Goal: Task Accomplishment & Management: Use online tool/utility

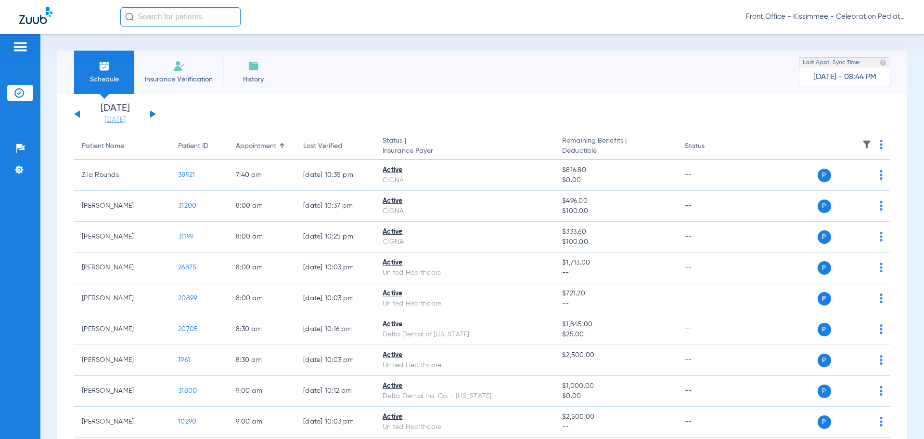
click at [120, 120] on link "[DATE]" at bounding box center [115, 120] width 58 height 10
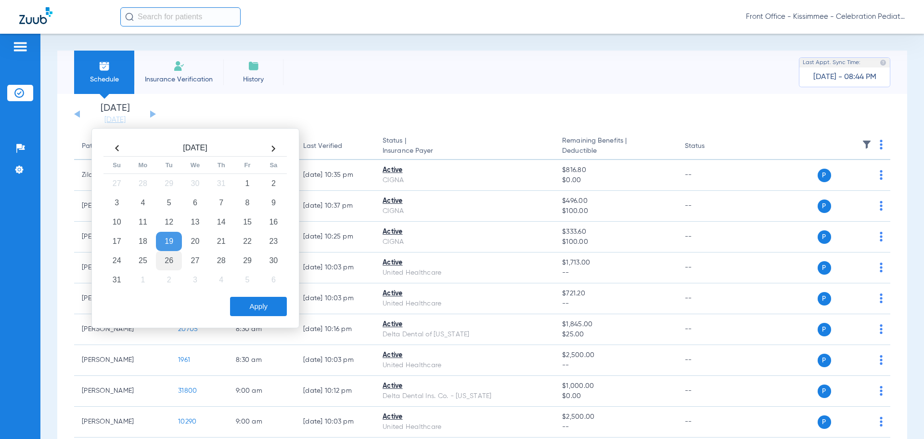
click at [163, 258] on td "26" at bounding box center [169, 260] width 26 height 19
click at [244, 306] on button "Apply" at bounding box center [258, 306] width 57 height 19
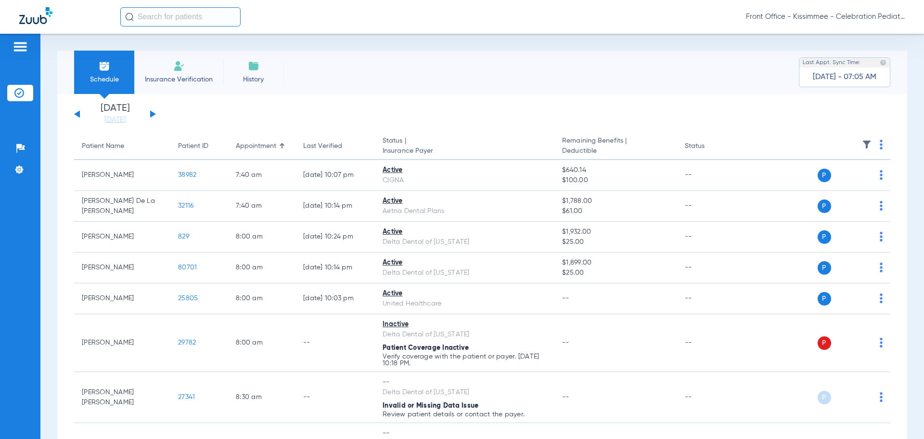
click at [76, 115] on button at bounding box center [77, 113] width 6 height 7
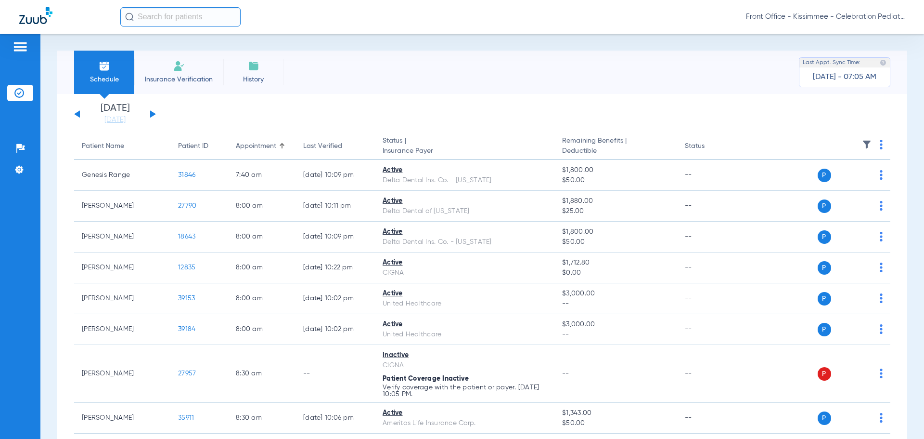
click at [153, 112] on div "[DATE] [DATE] [DATE] [DATE] [DATE] [DATE] [DATE] [DATE] [DATE] [DATE] [DATE] [D…" at bounding box center [115, 114] width 82 height 21
click at [154, 120] on div "[DATE] [DATE] [DATE] [DATE] [DATE] [DATE] [DATE] [DATE] [DATE] [DATE] [DATE] [D…" at bounding box center [115, 114] width 82 height 21
click at [153, 111] on div "[DATE] [DATE] [DATE] [DATE] [DATE] [DATE] [DATE] [DATE] [DATE] [DATE] [DATE] [D…" at bounding box center [115, 114] width 82 height 21
click at [153, 112] on button at bounding box center [153, 113] width 6 height 7
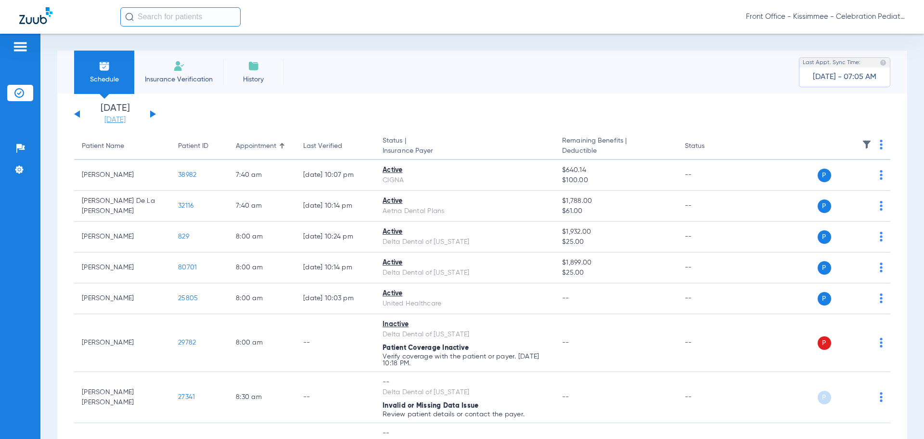
click at [117, 121] on link "[DATE]" at bounding box center [115, 120] width 58 height 10
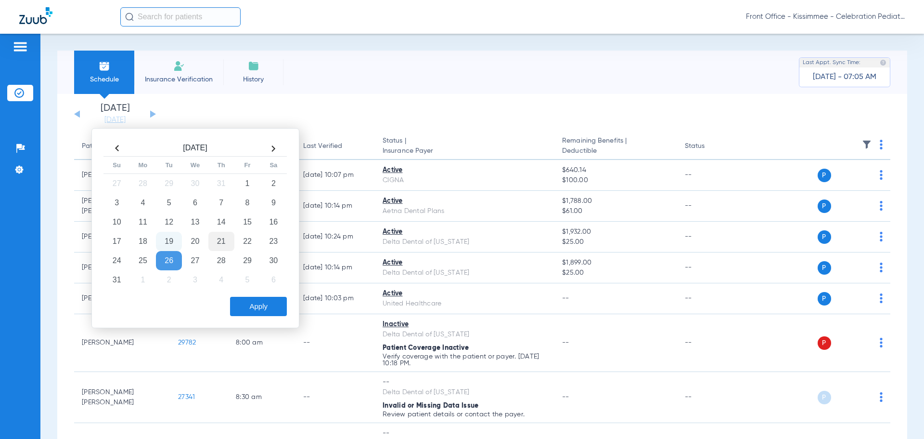
click at [218, 243] on td "21" at bounding box center [221, 241] width 26 height 19
click at [260, 299] on button "Apply" at bounding box center [258, 306] width 57 height 19
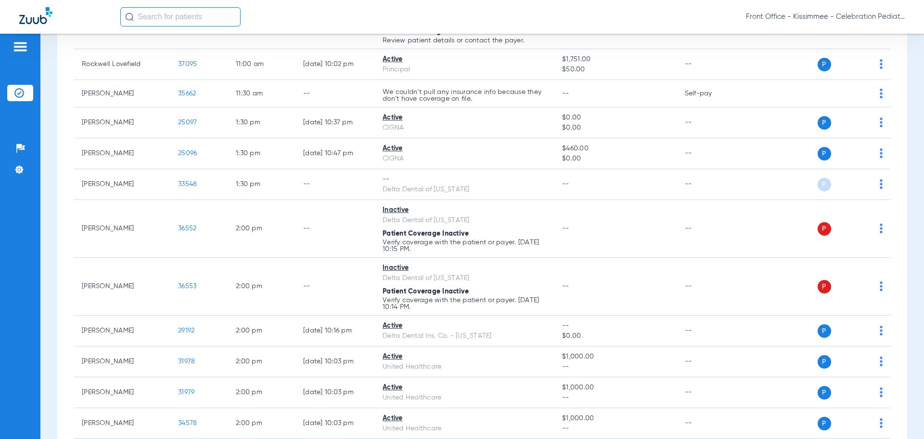
scroll to position [1161, 0]
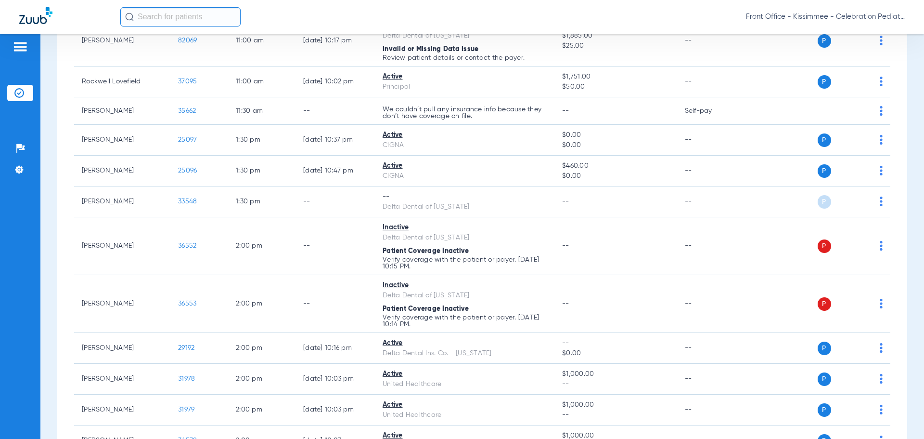
click at [38, 367] on div "Patients Insurance Verification Setup Help Center Settings" at bounding box center [20, 253] width 40 height 439
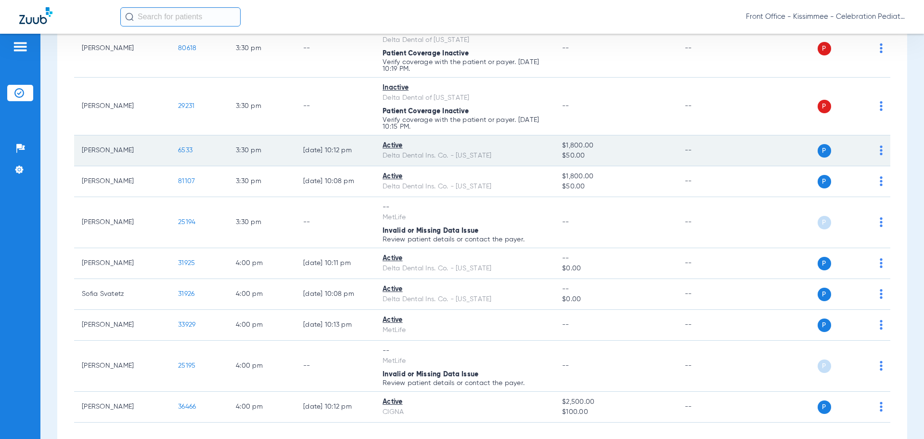
scroll to position [2172, 0]
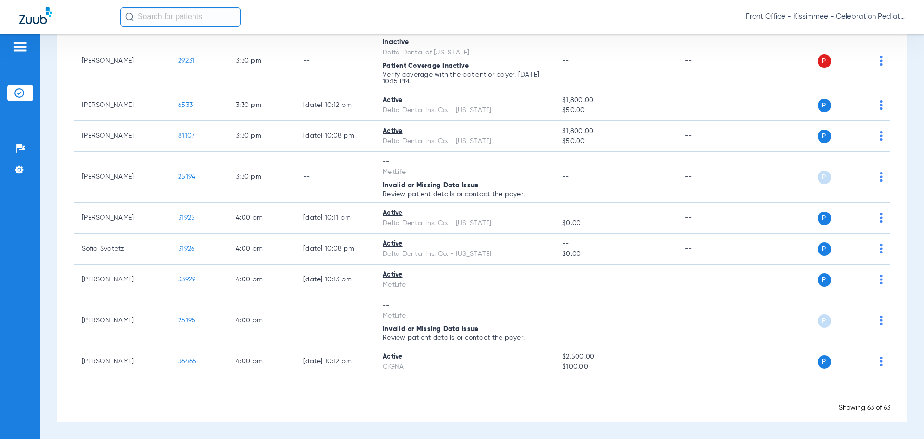
click at [51, 276] on div "Schedule Insurance Verification History Last Appt. Sync Time: [DATE] - 07:59 AM…" at bounding box center [482, 236] width 884 height 405
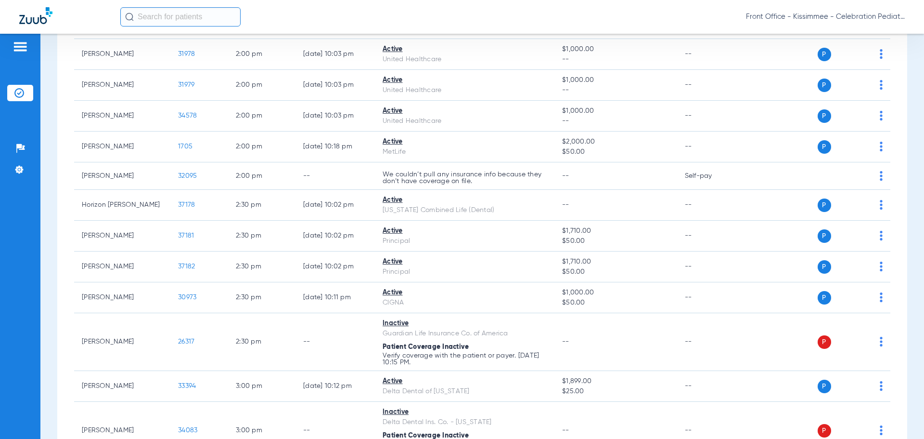
scroll to position [1450, 0]
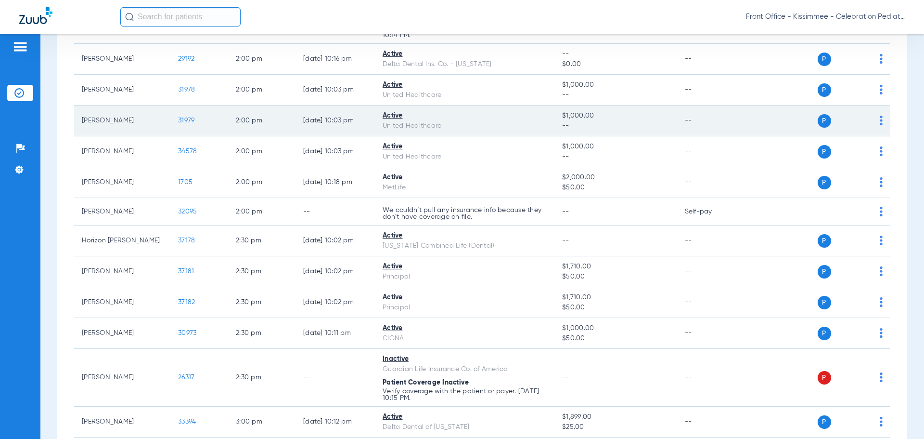
click at [185, 117] on span "31979" at bounding box center [186, 120] width 16 height 7
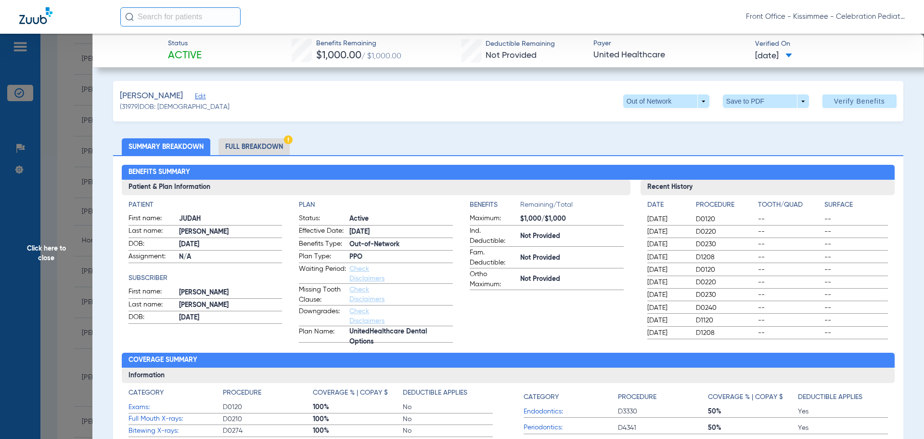
click at [272, 149] on li "Full Breakdown" at bounding box center [254, 146] width 71 height 17
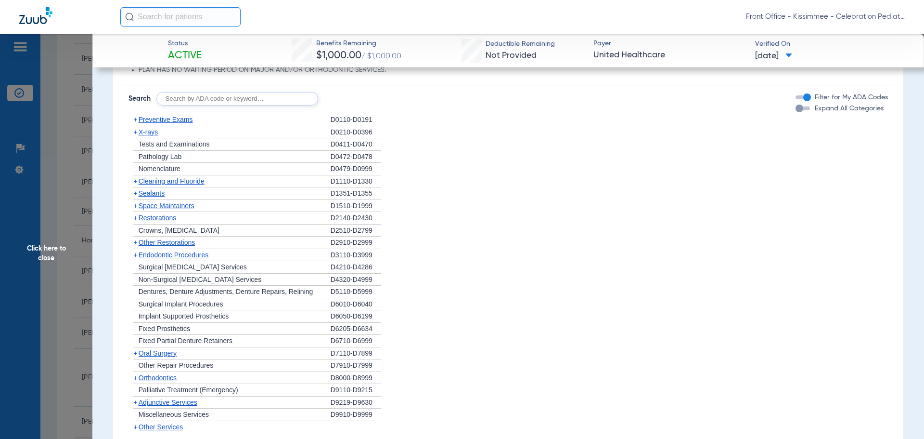
scroll to position [1204, 0]
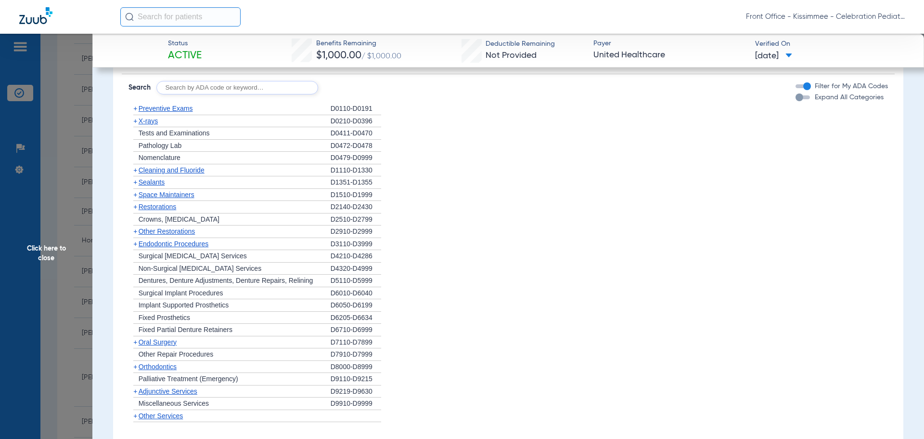
click at [796, 100] on div "button" at bounding box center [800, 97] width 8 height 8
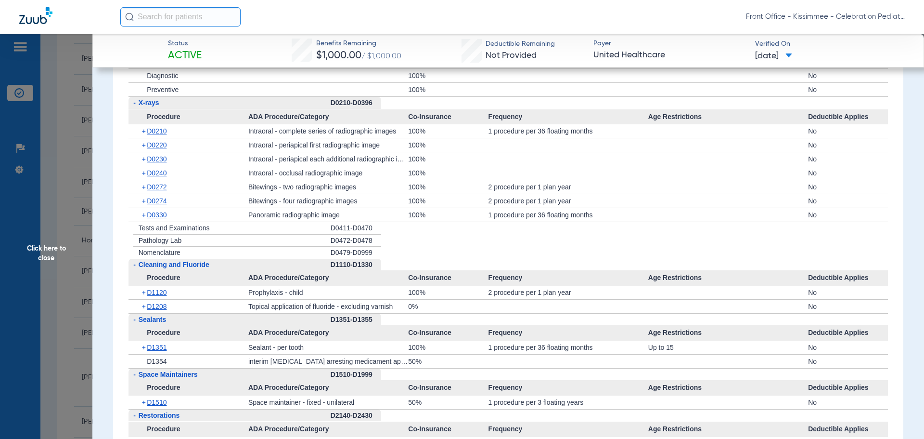
scroll to position [1348, 0]
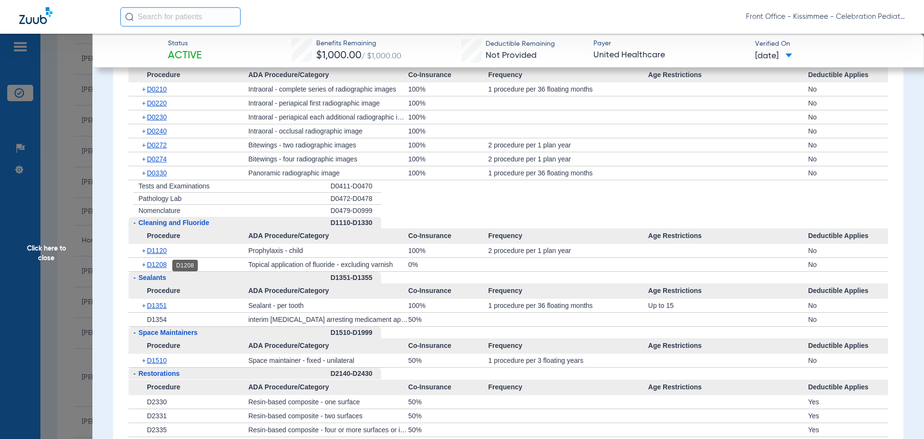
click at [166, 262] on span "D1208" at bounding box center [157, 264] width 20 height 8
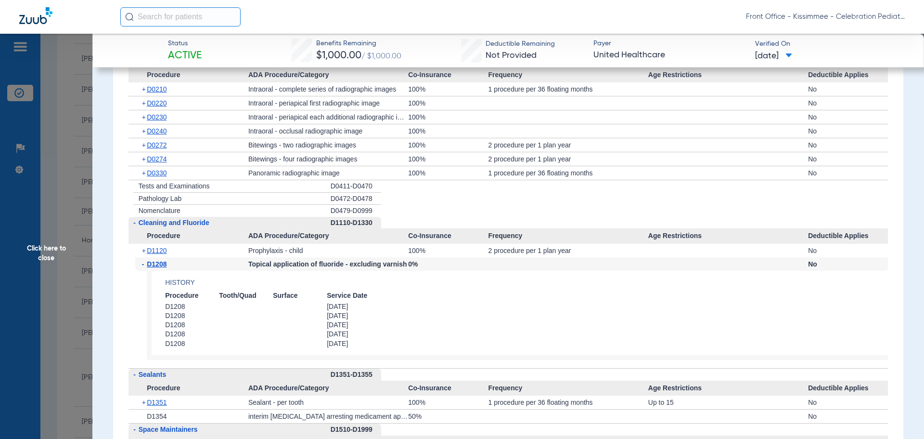
click at [155, 261] on span "D1208" at bounding box center [157, 264] width 20 height 8
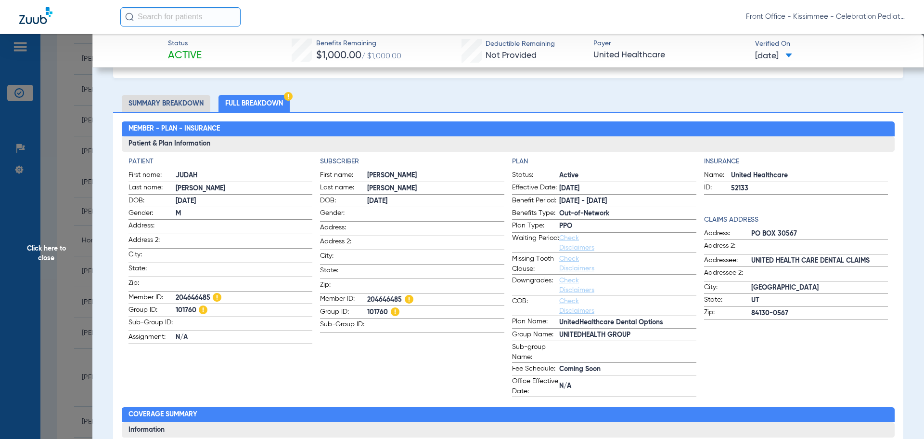
scroll to position [0, 0]
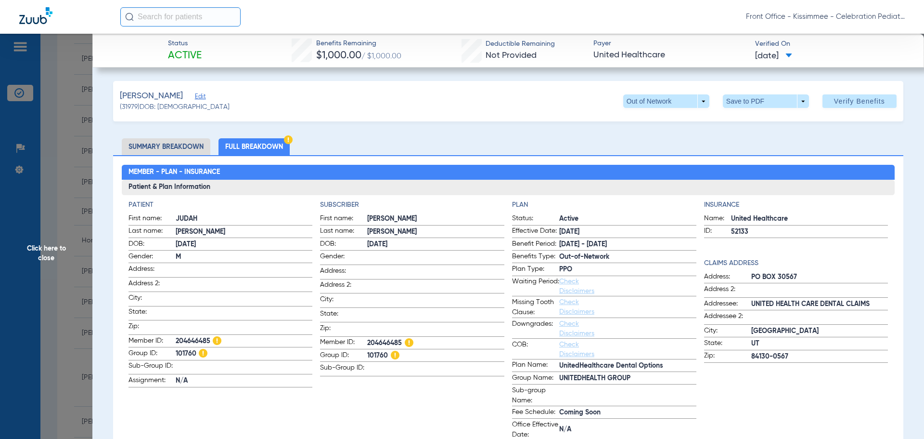
click at [40, 244] on span "Click here to close" at bounding box center [46, 253] width 92 height 439
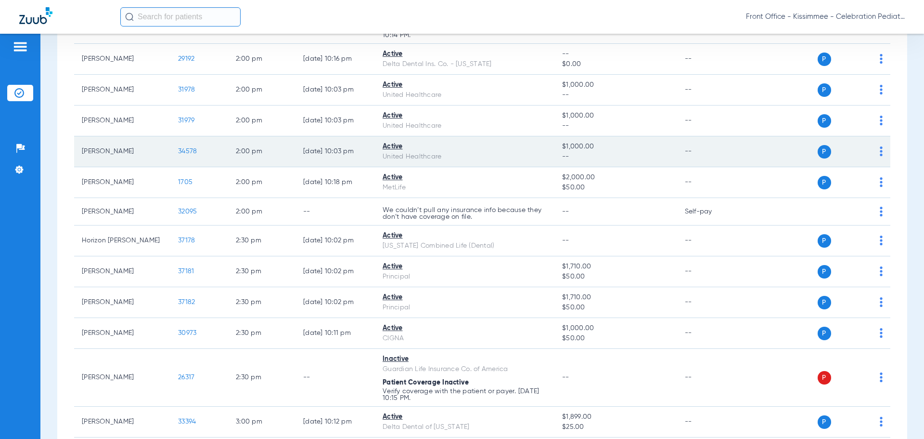
click at [192, 152] on span "34578" at bounding box center [187, 151] width 19 height 7
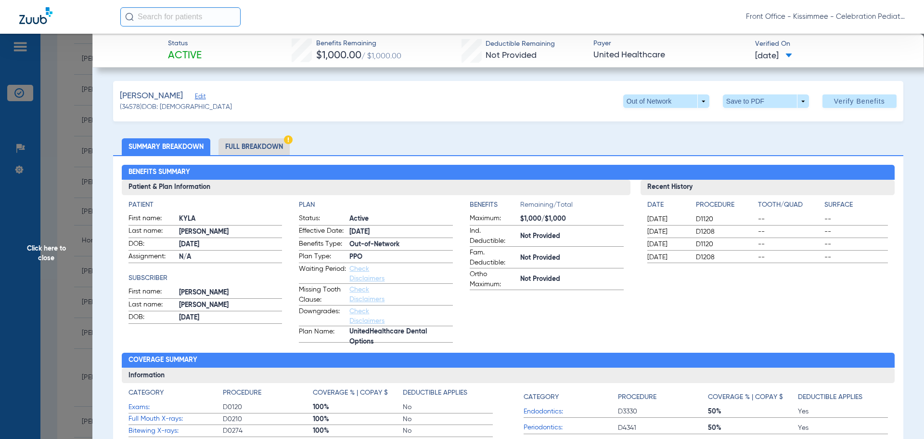
click at [70, 266] on span "Click here to close" at bounding box center [46, 253] width 92 height 439
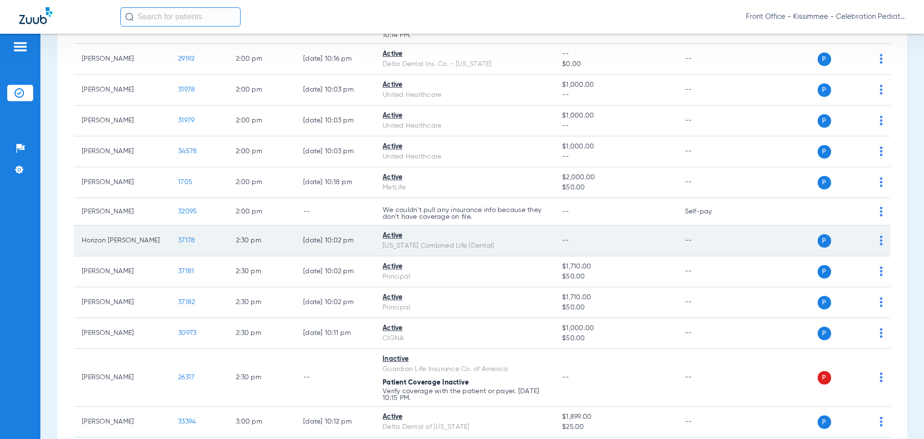
click at [183, 238] on span "37178" at bounding box center [186, 240] width 17 height 7
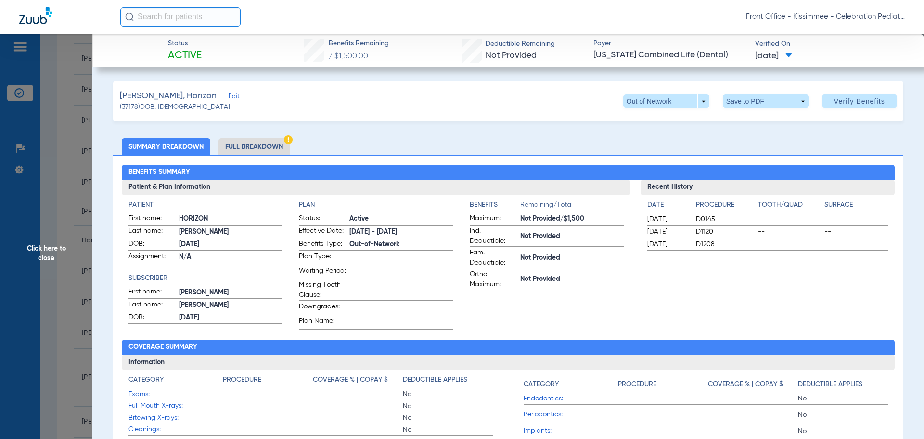
click at [255, 145] on li "Full Breakdown" at bounding box center [254, 146] width 71 height 17
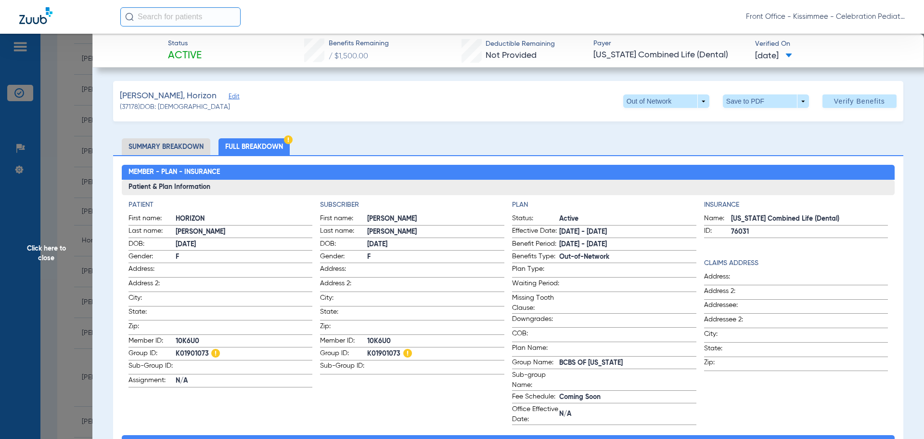
click at [81, 229] on span "Click here to close" at bounding box center [46, 253] width 92 height 439
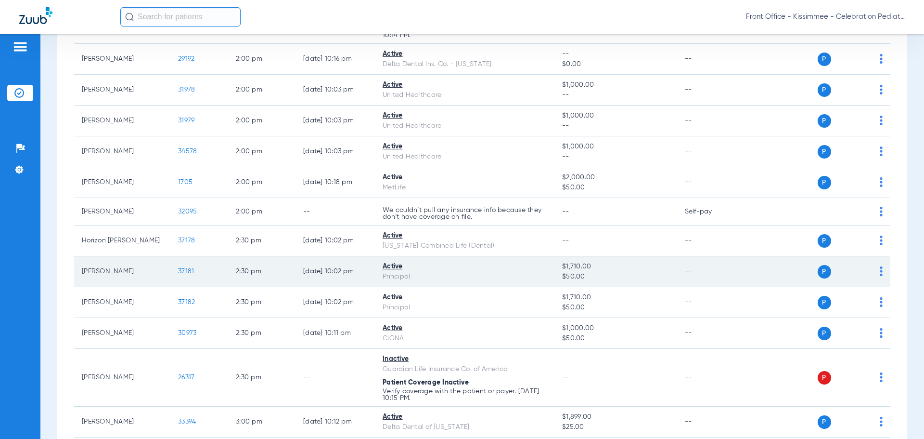
click at [187, 269] on span "37181" at bounding box center [186, 271] width 16 height 7
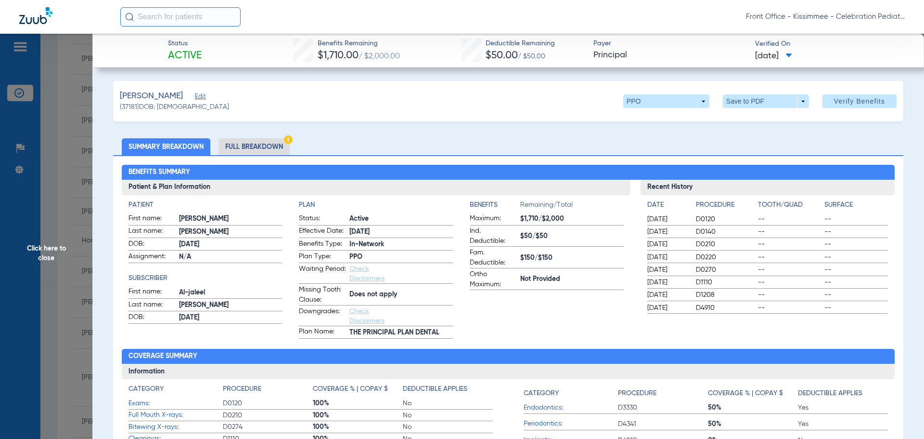
click at [266, 141] on li "Full Breakdown" at bounding box center [254, 146] width 71 height 17
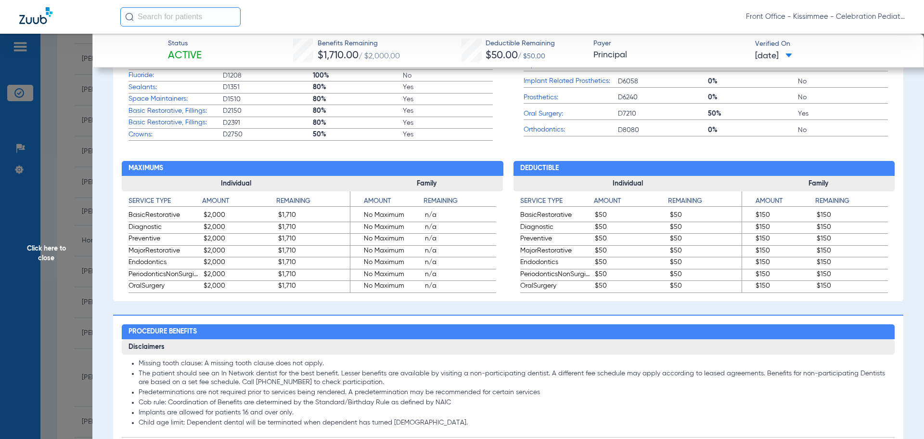
scroll to position [481, 0]
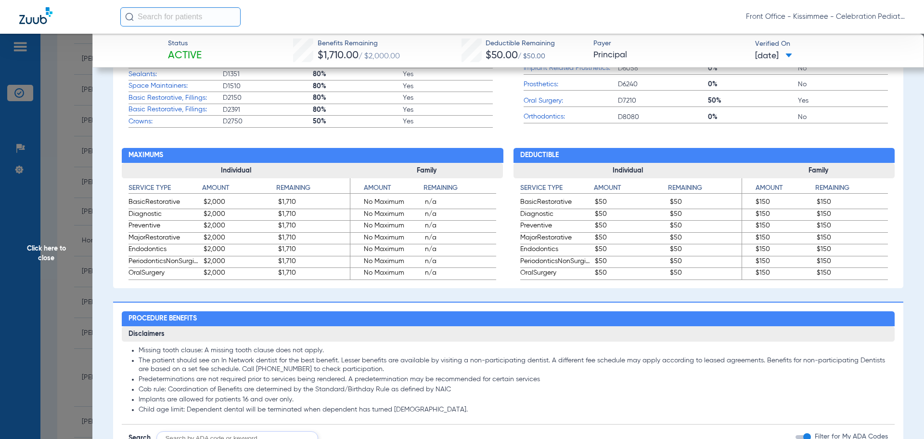
click at [98, 341] on app-member-insurance-verification-view "Status Active Benefits Remaining $1,710.00 / $2,000.00 Deductible Remaining $50…" at bounding box center [508, 345] width 832 height 1587
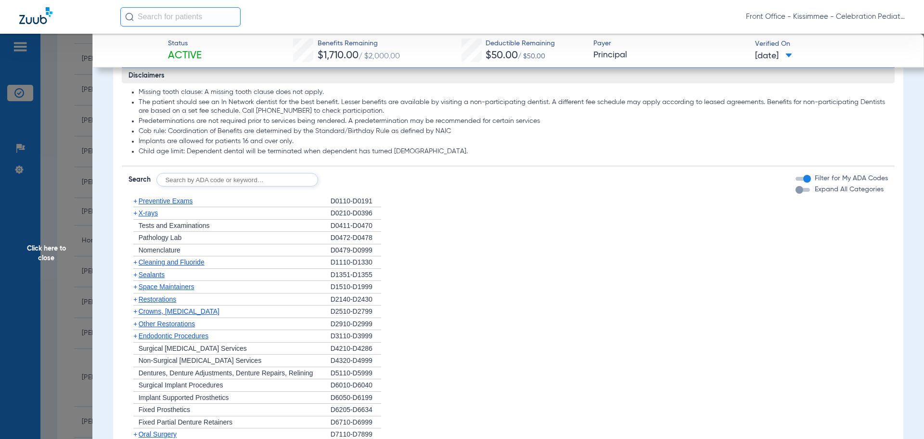
scroll to position [818, 0]
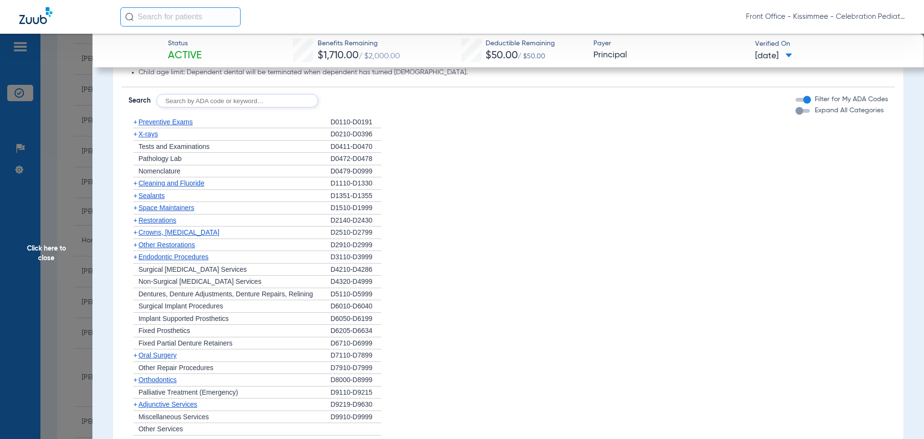
click at [796, 111] on div "button" at bounding box center [800, 111] width 8 height 8
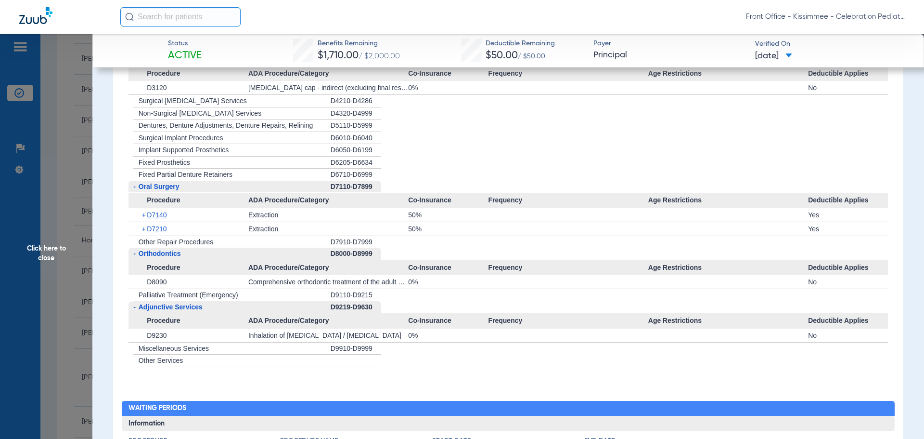
scroll to position [1589, 0]
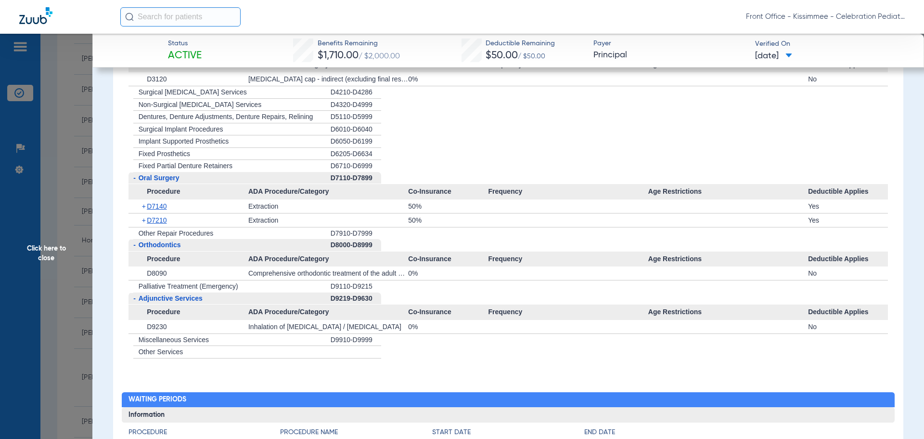
click at [90, 315] on span "Click here to close" at bounding box center [46, 253] width 92 height 439
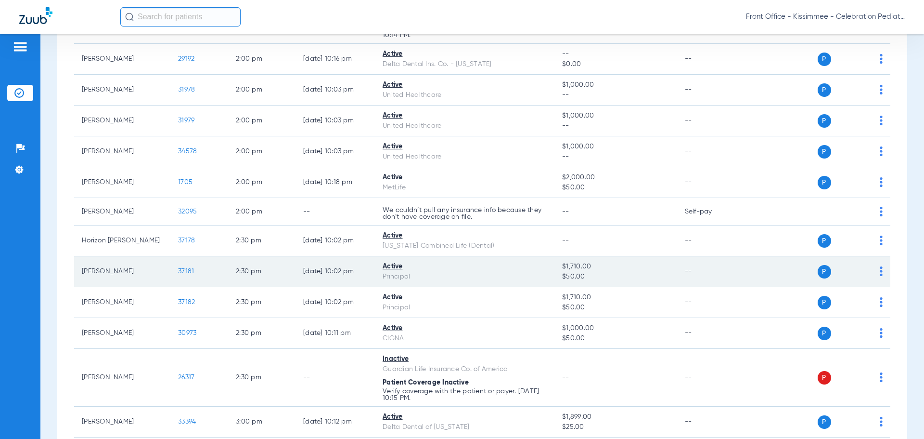
click at [188, 271] on span "37181" at bounding box center [186, 271] width 16 height 7
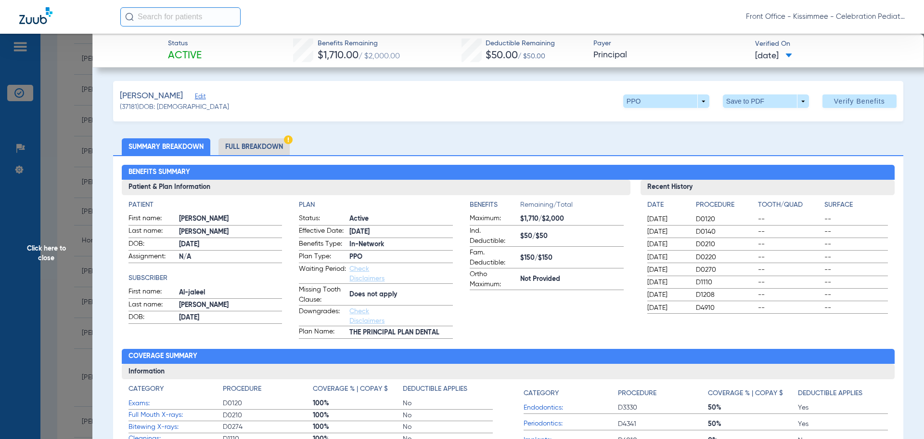
click at [285, 150] on li "Full Breakdown" at bounding box center [254, 146] width 71 height 17
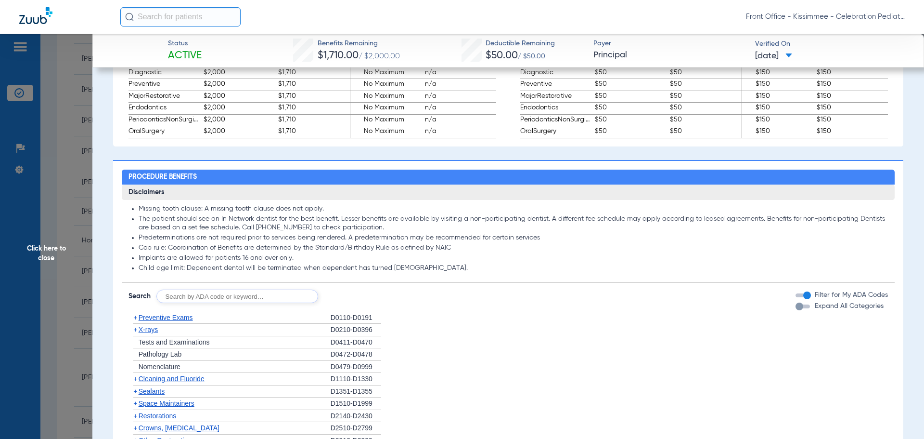
scroll to position [626, 0]
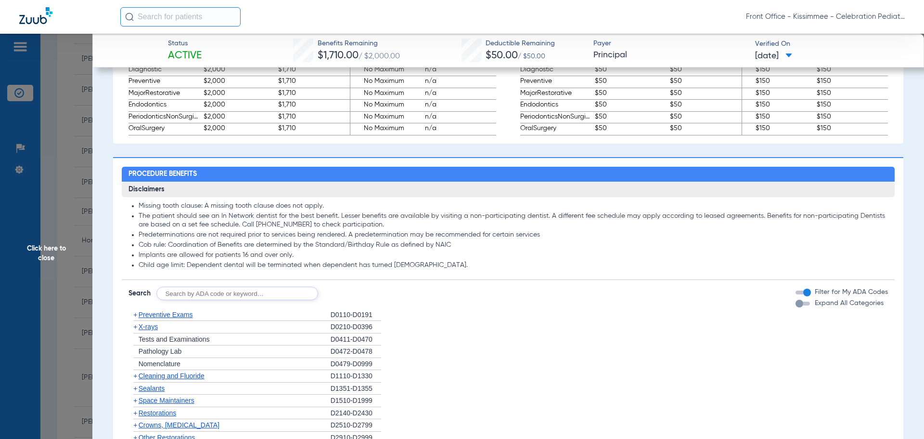
click at [796, 304] on div "button" at bounding box center [800, 303] width 8 height 8
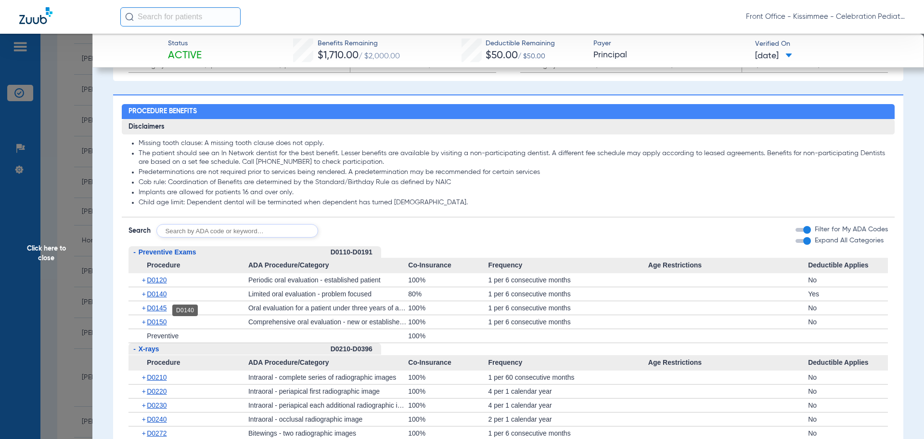
scroll to position [722, 0]
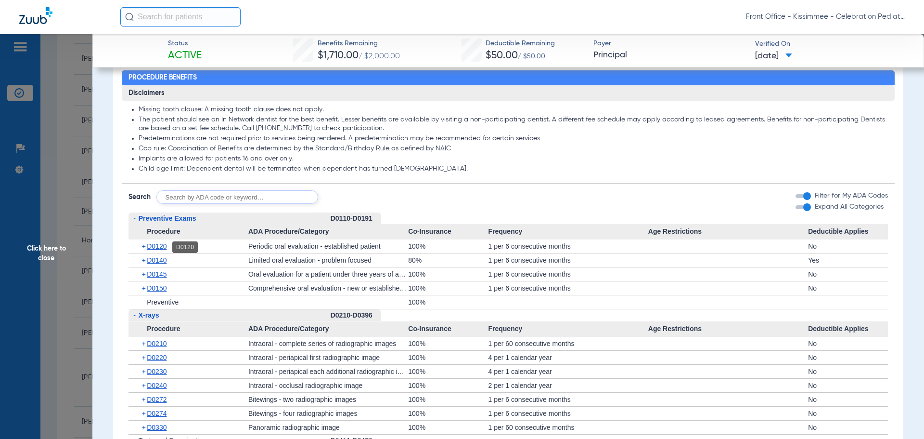
click at [161, 246] on span "D0120" at bounding box center [157, 246] width 20 height 8
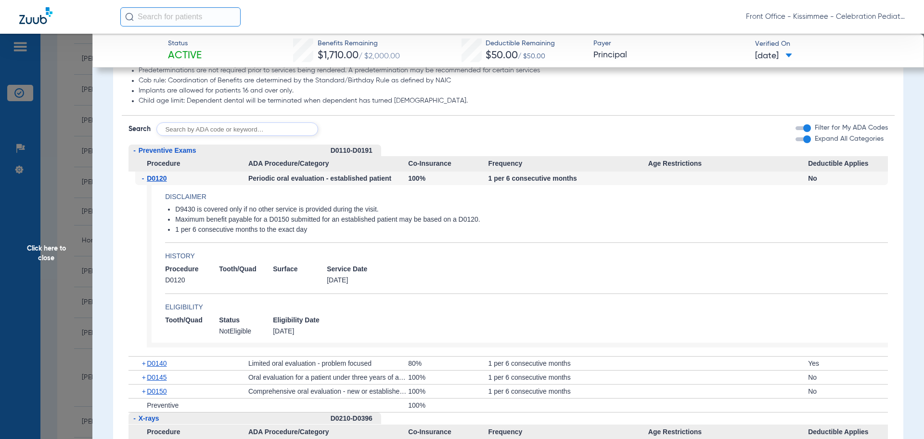
scroll to position [818, 0]
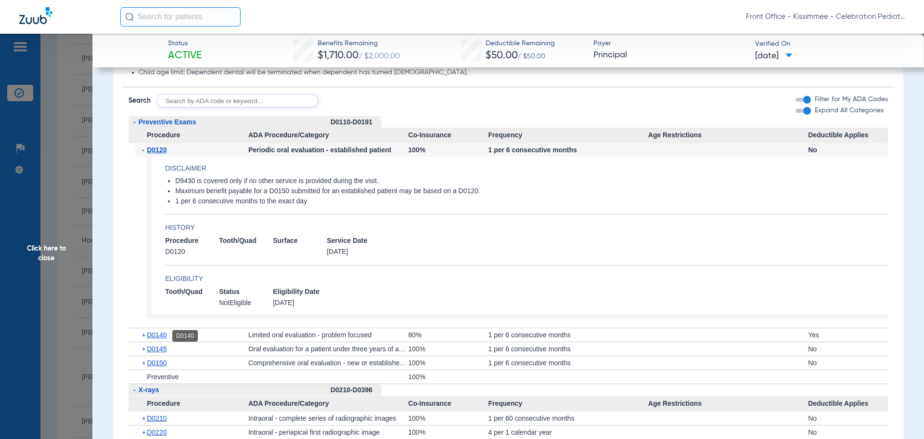
click at [163, 335] on span "D0140" at bounding box center [157, 335] width 20 height 8
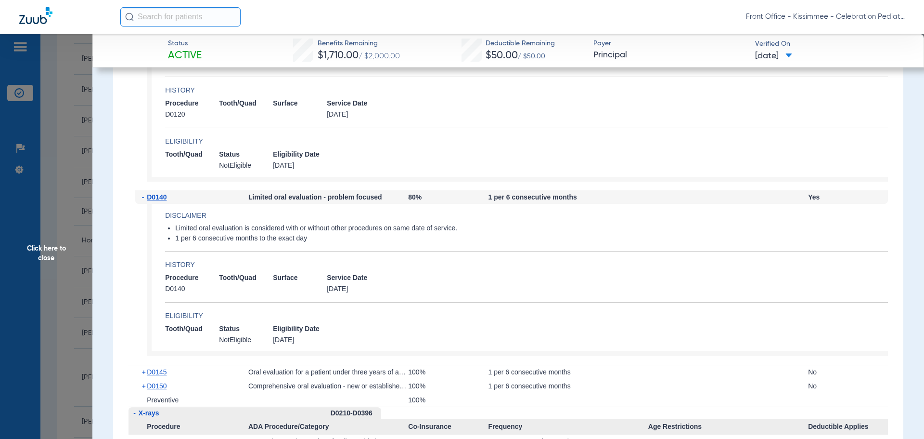
scroll to position [963, 0]
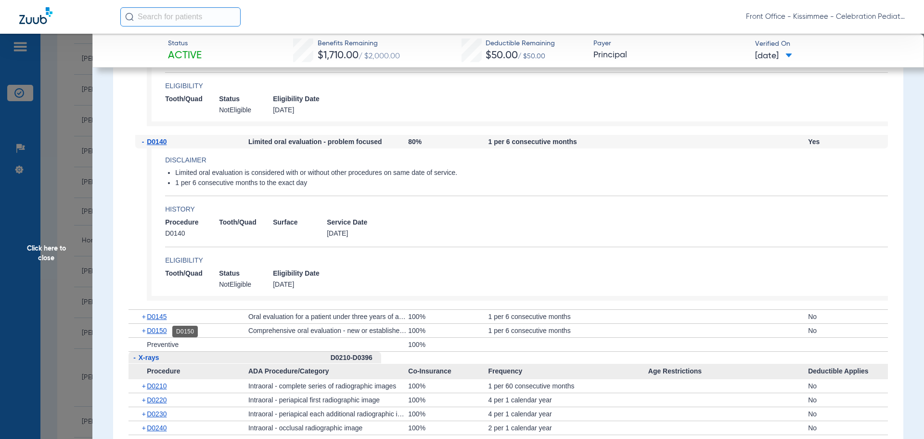
click at [163, 332] on span "D0150" at bounding box center [157, 330] width 20 height 8
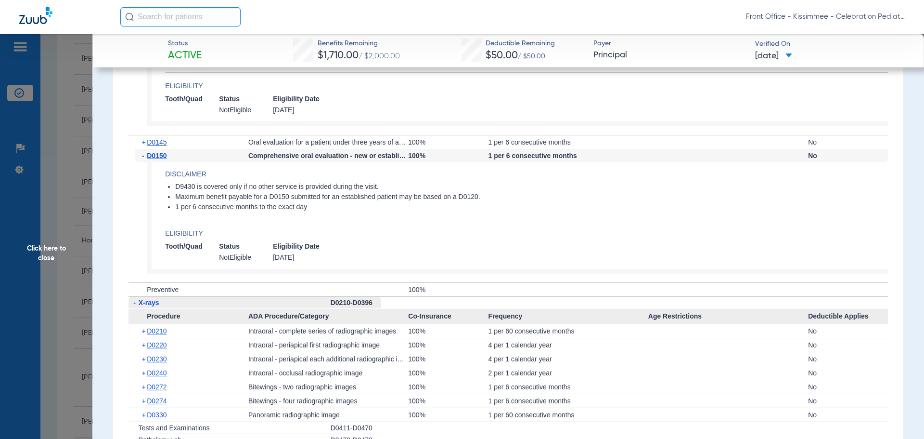
scroll to position [1204, 0]
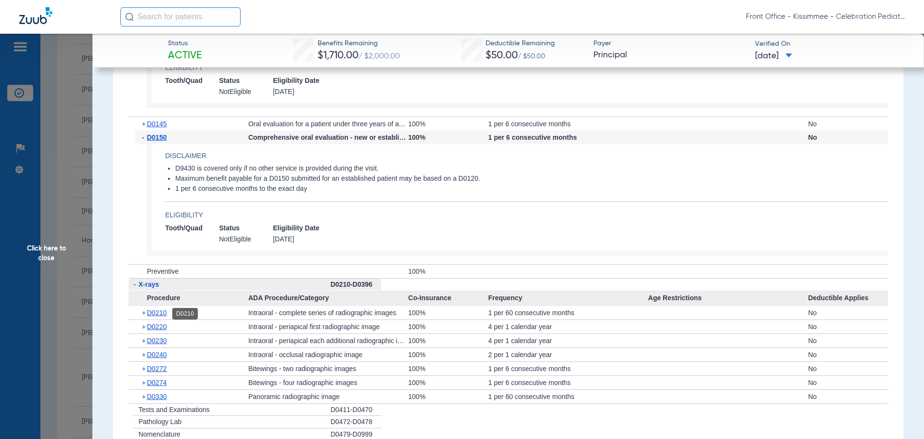
click at [160, 312] on span "D0210" at bounding box center [157, 313] width 20 height 8
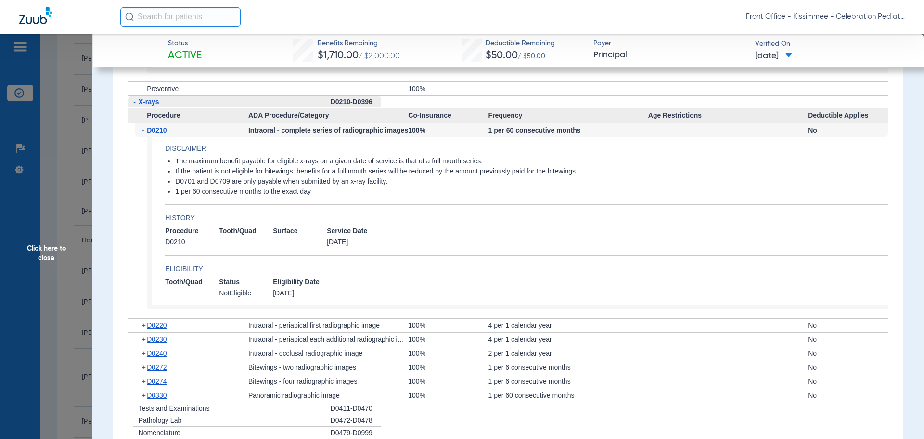
scroll to position [1396, 0]
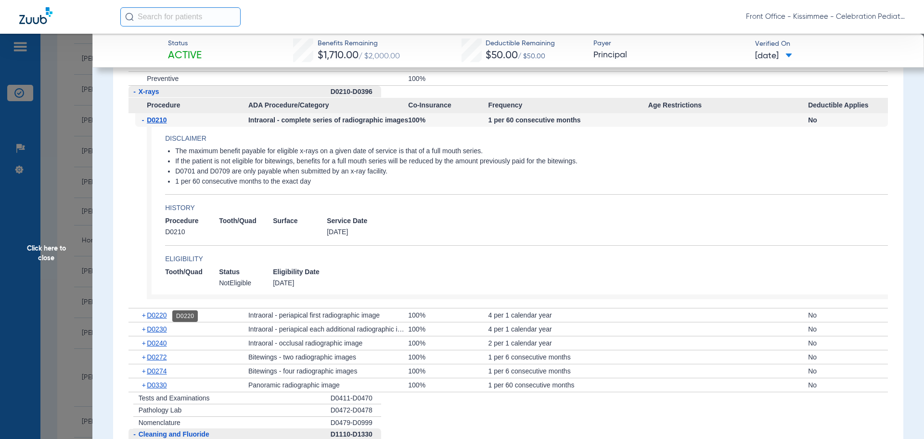
click at [160, 312] on span "D0220" at bounding box center [157, 315] width 20 height 8
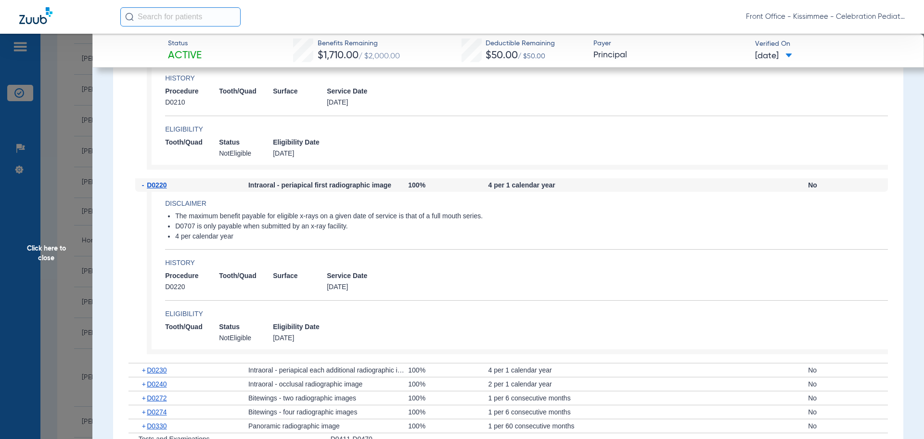
scroll to position [1541, 0]
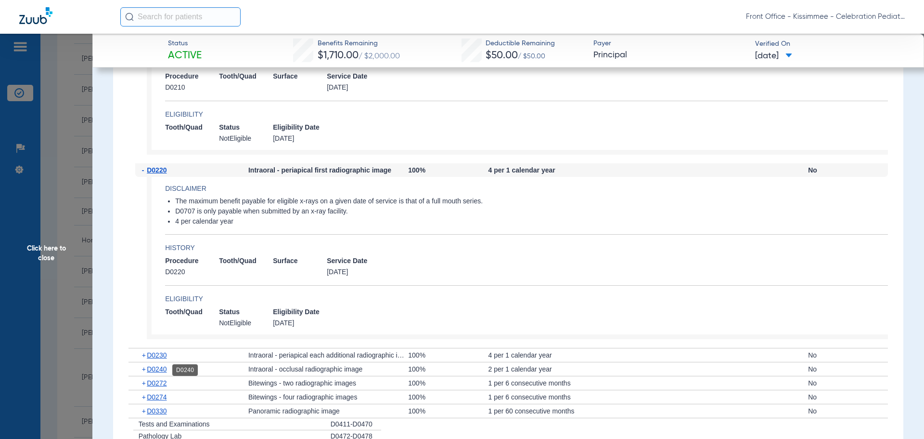
click at [150, 372] on span "D0240" at bounding box center [157, 369] width 20 height 8
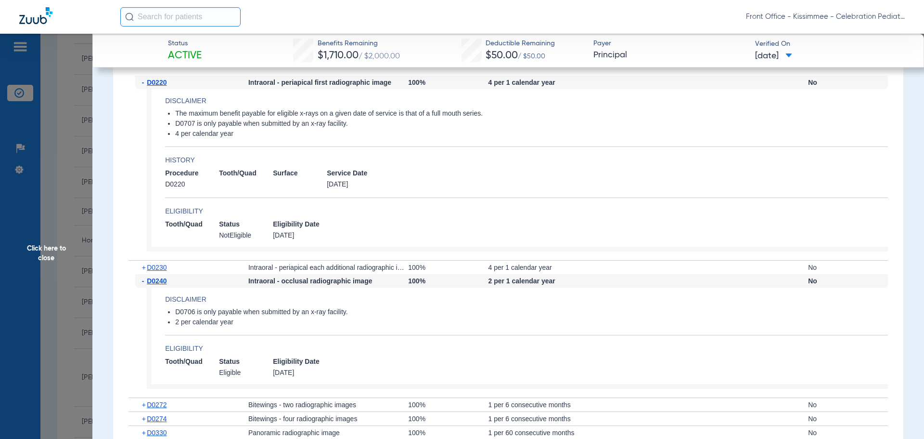
scroll to position [1685, 0]
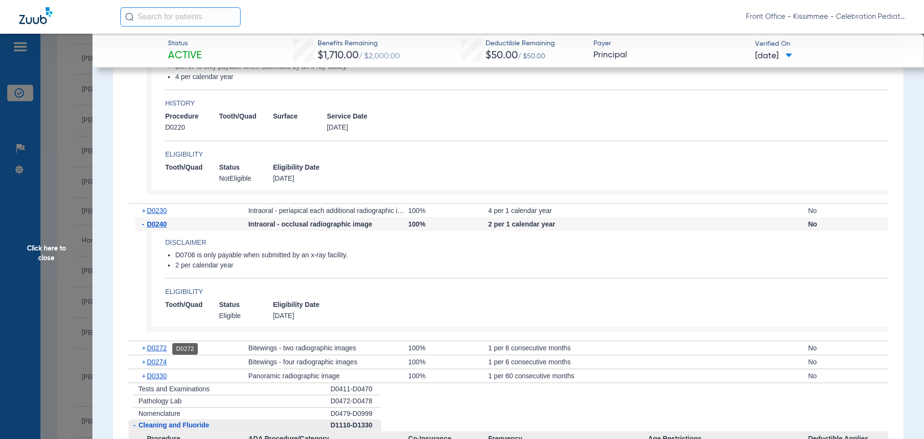
click at [156, 349] on span "D0272" at bounding box center [157, 348] width 20 height 8
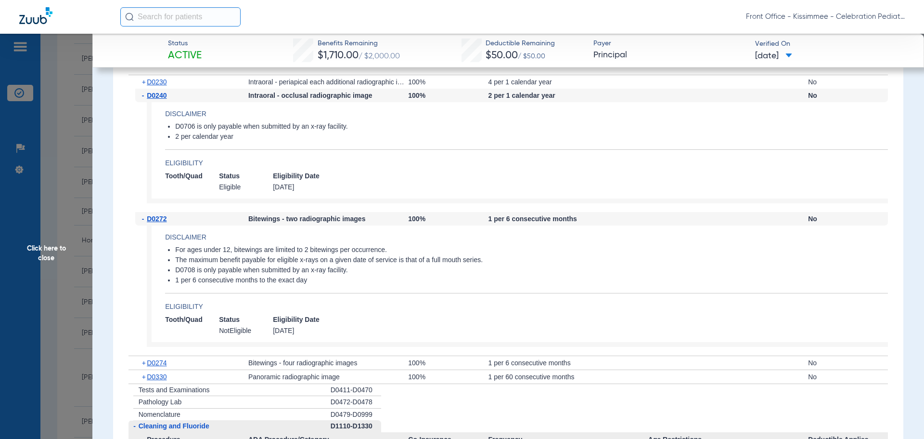
scroll to position [1829, 0]
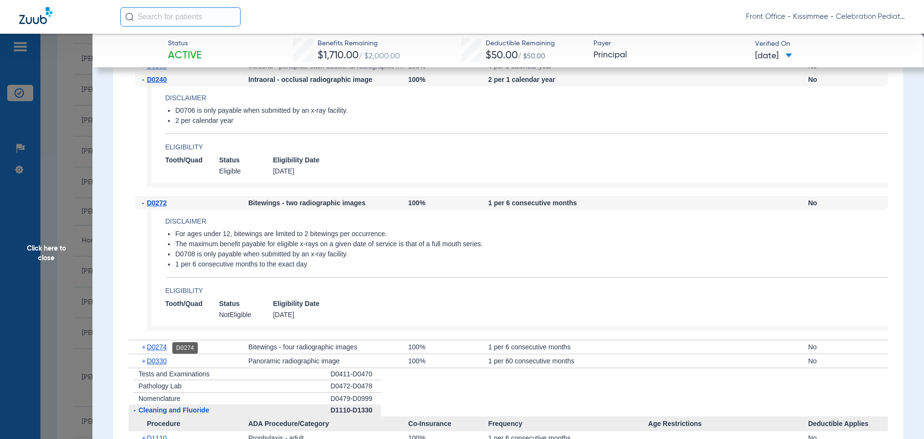
click at [162, 349] on span "D0274" at bounding box center [157, 347] width 20 height 8
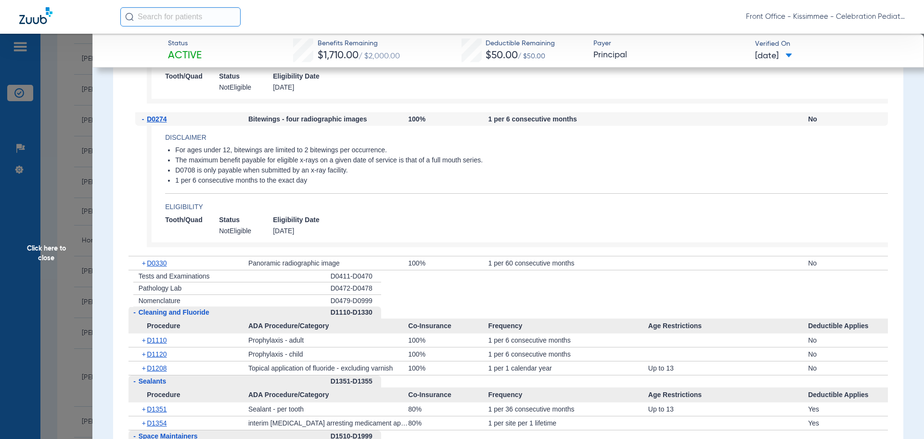
scroll to position [2070, 0]
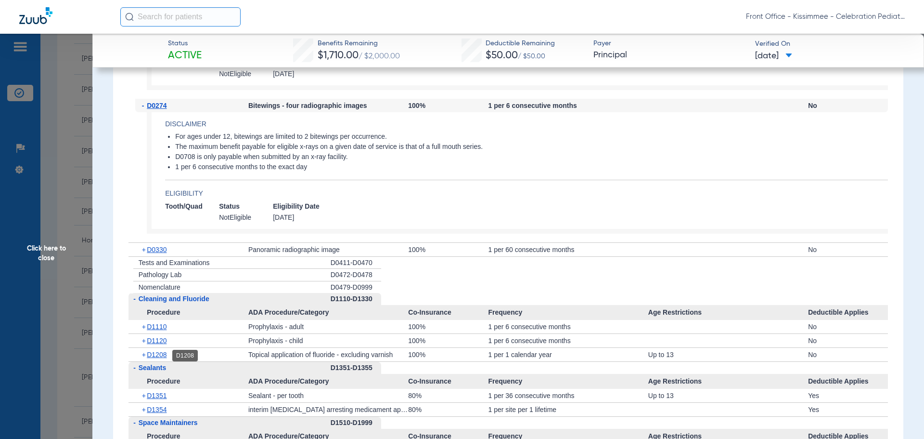
click at [152, 356] on span "D1208" at bounding box center [157, 354] width 20 height 8
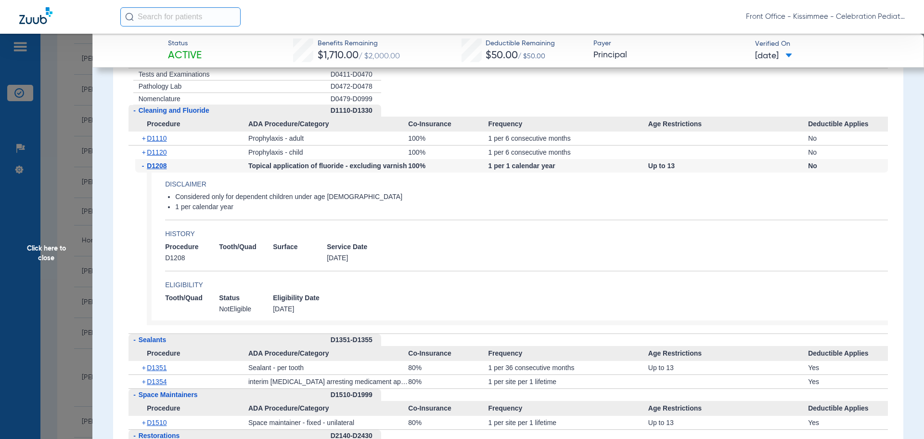
scroll to position [2263, 0]
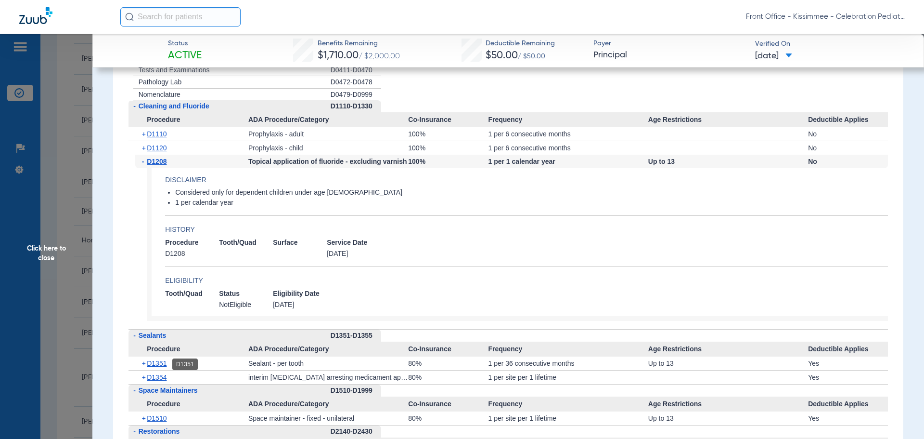
click at [156, 366] on span "D1351" at bounding box center [157, 363] width 20 height 8
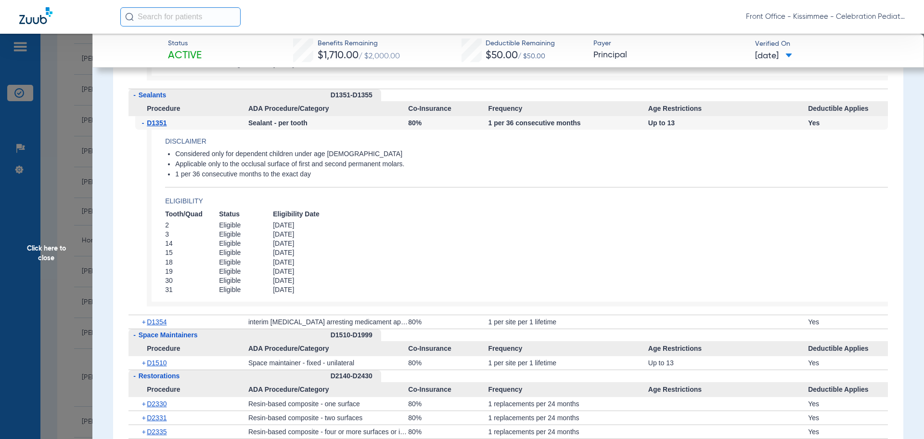
scroll to position [2503, 0]
click at [153, 319] on span "D1354" at bounding box center [157, 321] width 20 height 8
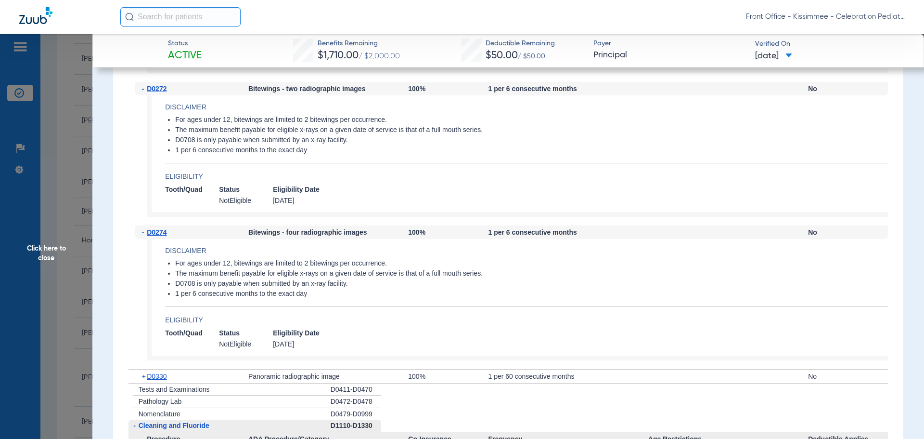
scroll to position [1926, 0]
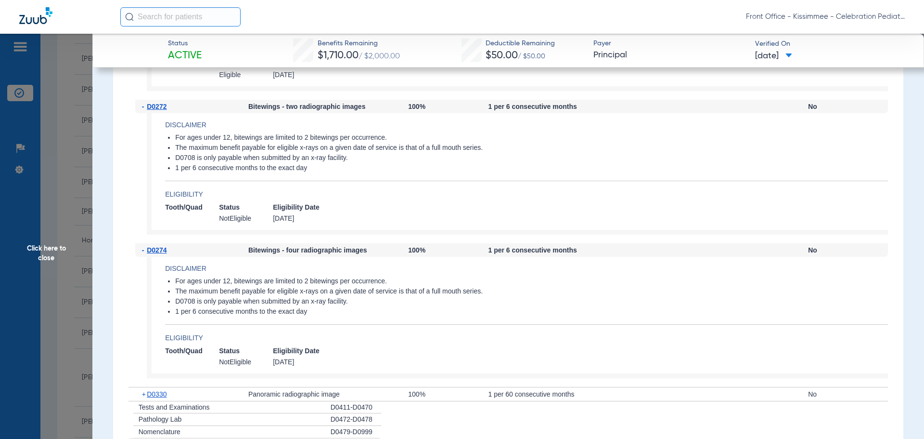
click at [104, 321] on app-member-insurance-verification-view "Status Active Benefits Remaining $1,710.00 / $2,000.00 Deductible Remaining $50…" at bounding box center [508, 149] width 832 height 4082
click at [75, 241] on span "Click here to close" at bounding box center [46, 253] width 92 height 439
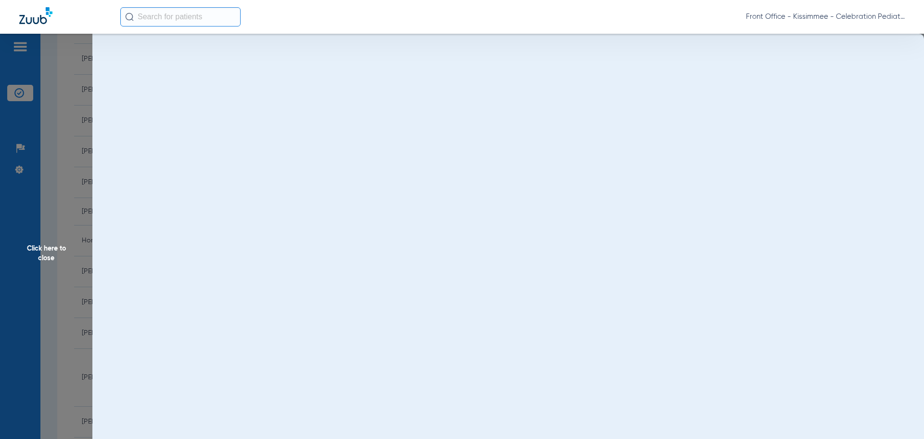
scroll to position [0, 0]
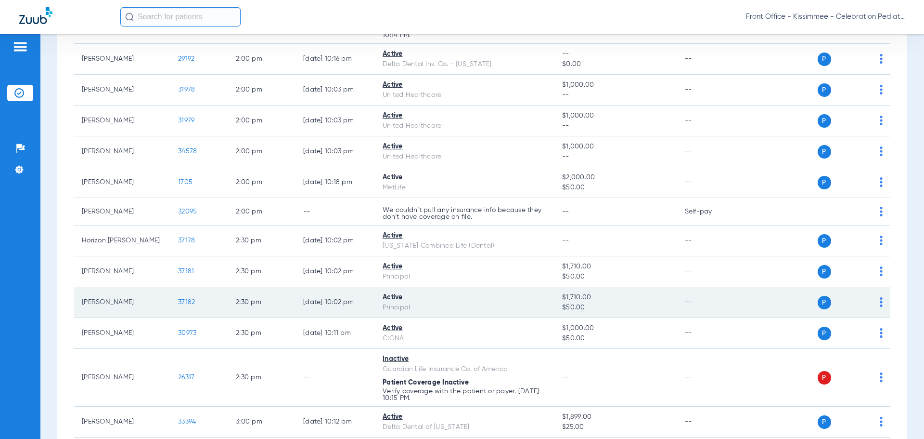
click at [185, 303] on span "37182" at bounding box center [186, 301] width 17 height 7
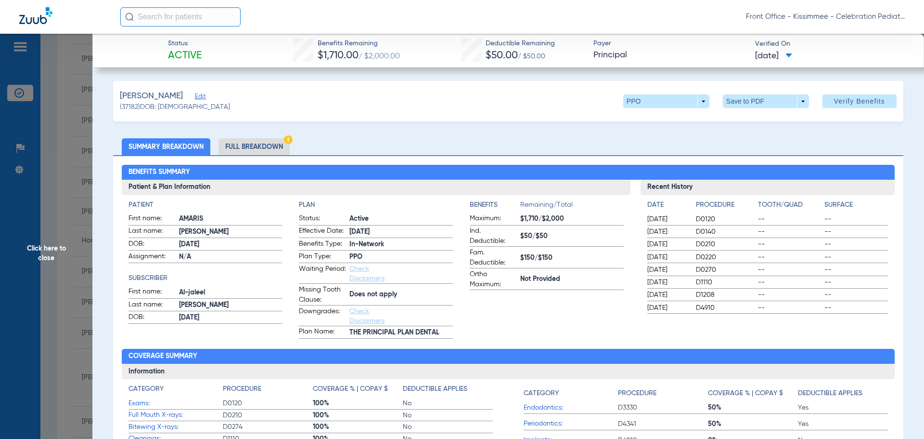
click at [259, 146] on li "Full Breakdown" at bounding box center [254, 146] width 71 height 17
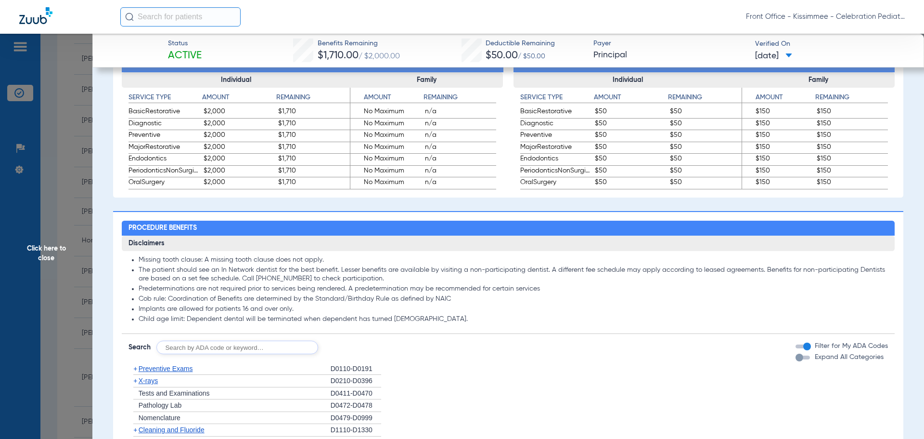
scroll to position [578, 0]
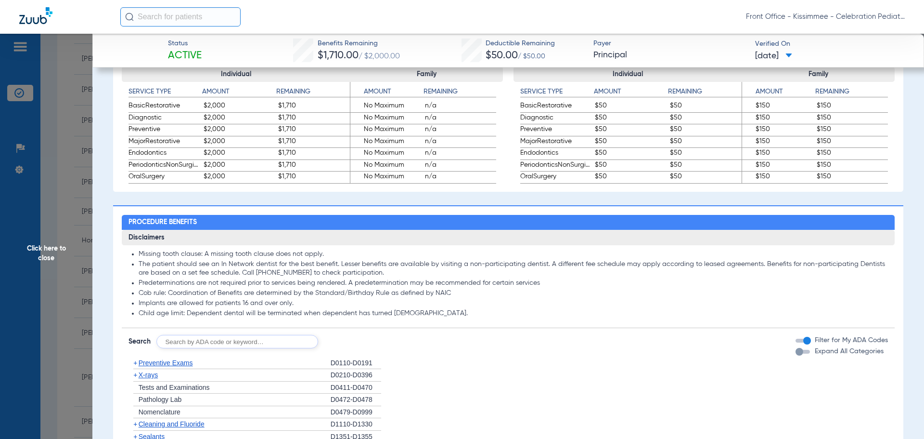
click at [796, 351] on div "button" at bounding box center [800, 352] width 8 height 8
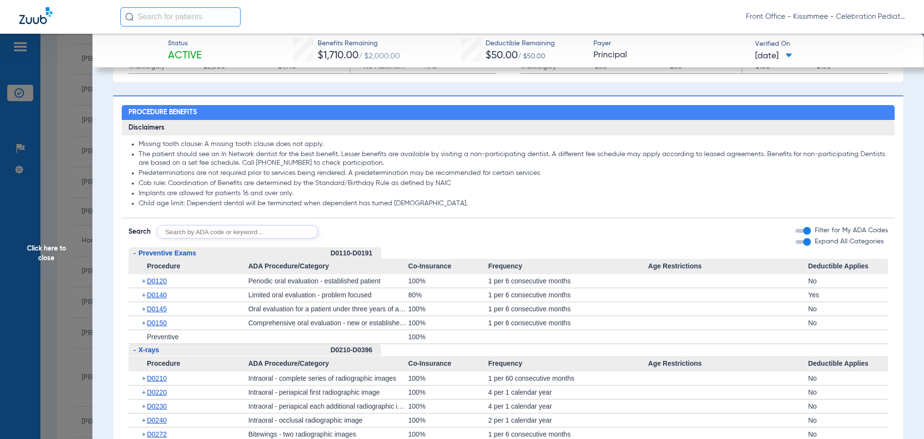
scroll to position [722, 0]
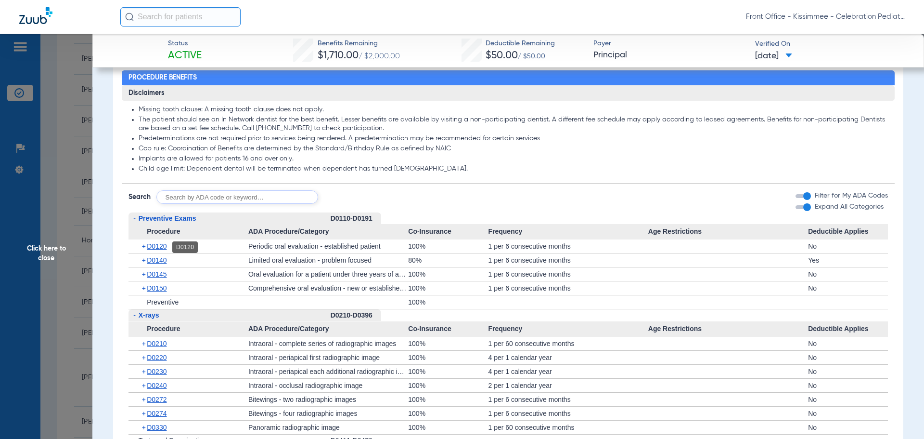
click at [150, 245] on span "D0120" at bounding box center [157, 246] width 20 height 8
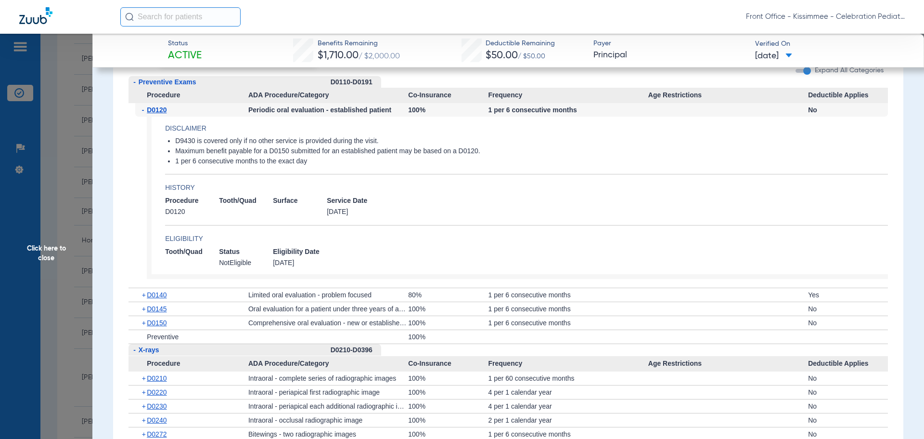
scroll to position [867, 0]
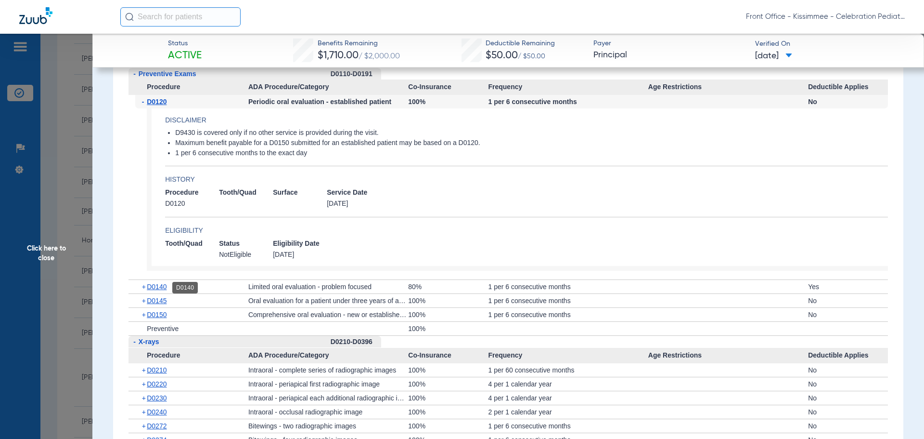
click at [156, 290] on span "D0140" at bounding box center [157, 287] width 20 height 8
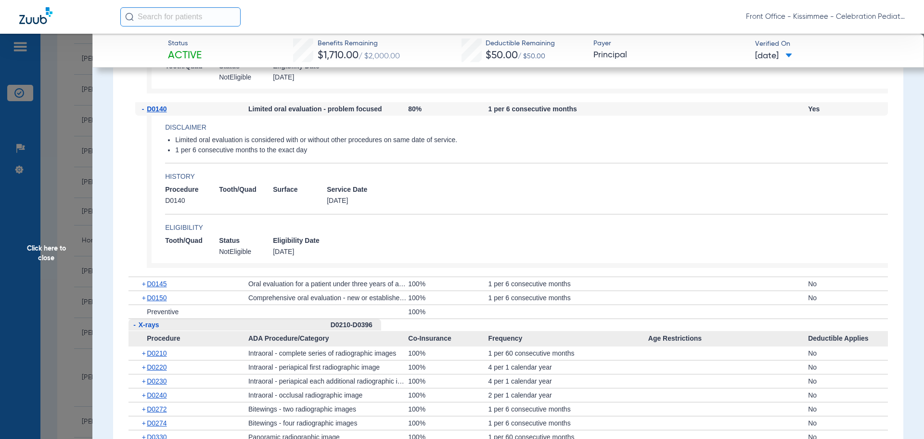
scroll to position [1059, 0]
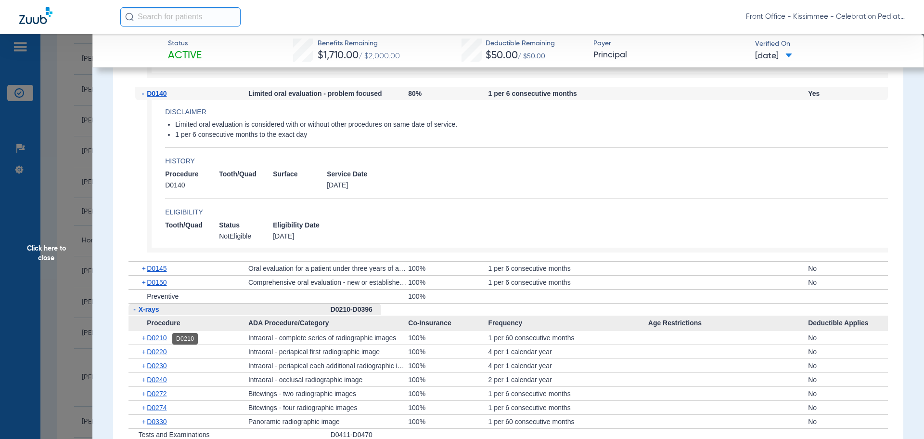
click at [155, 338] on span "D0210" at bounding box center [157, 338] width 20 height 8
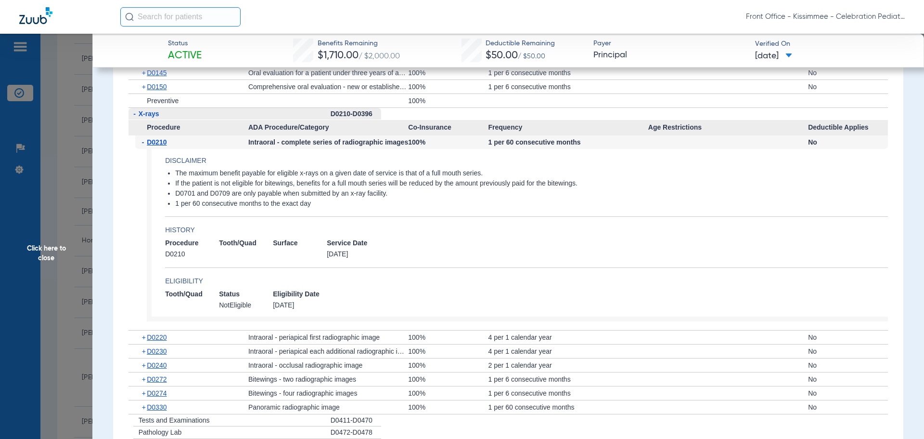
scroll to position [1300, 0]
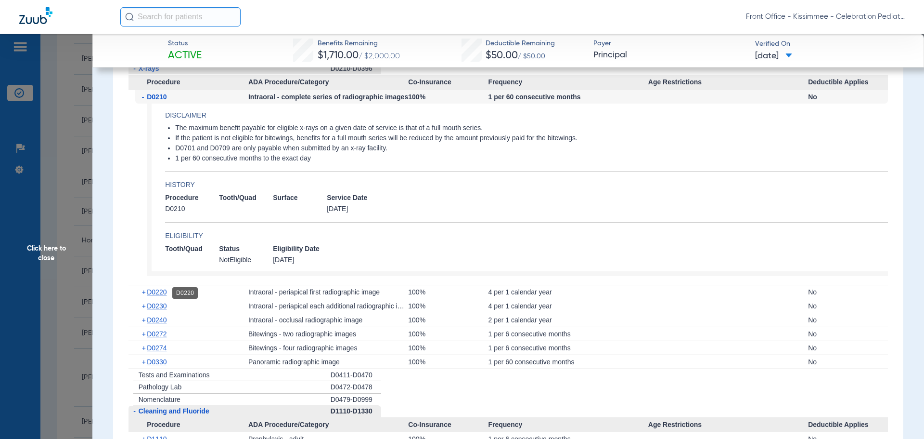
click at [155, 296] on span "D0220" at bounding box center [157, 292] width 20 height 8
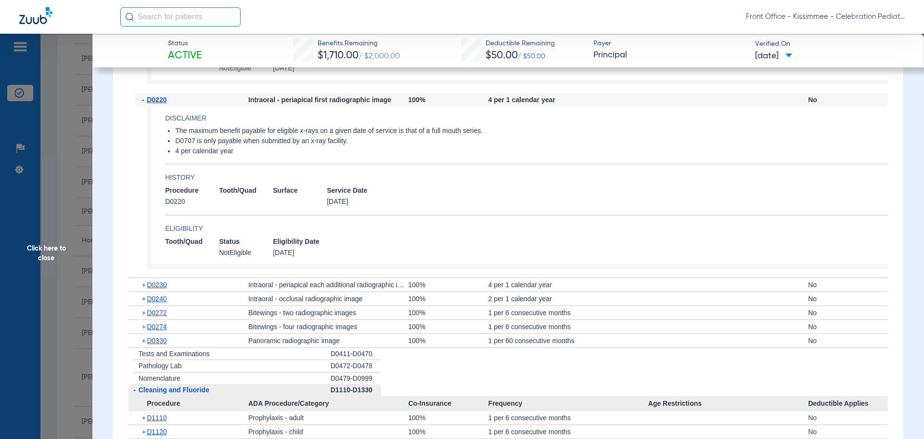
scroll to position [1492, 0]
click at [160, 287] on span "D0230" at bounding box center [157, 284] width 20 height 8
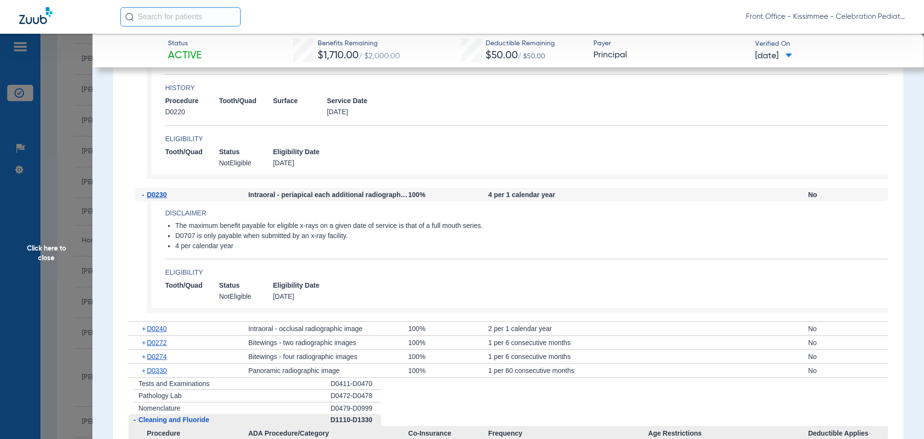
scroll to position [1589, 0]
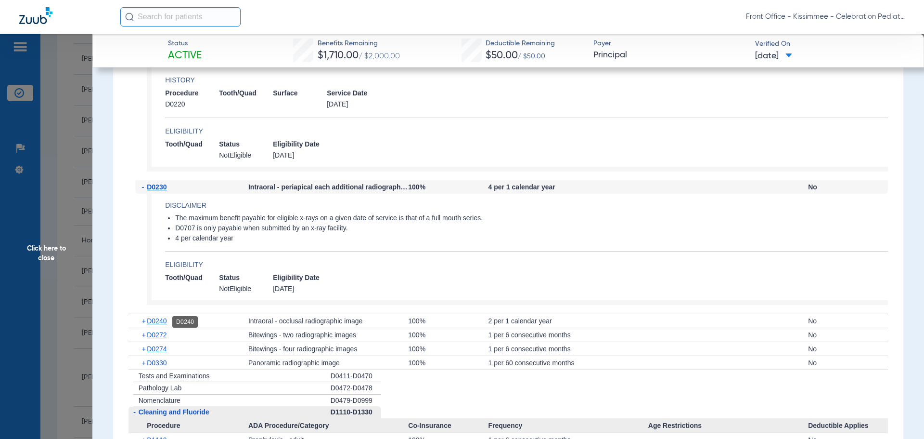
click at [159, 320] on span "D0240" at bounding box center [157, 321] width 20 height 8
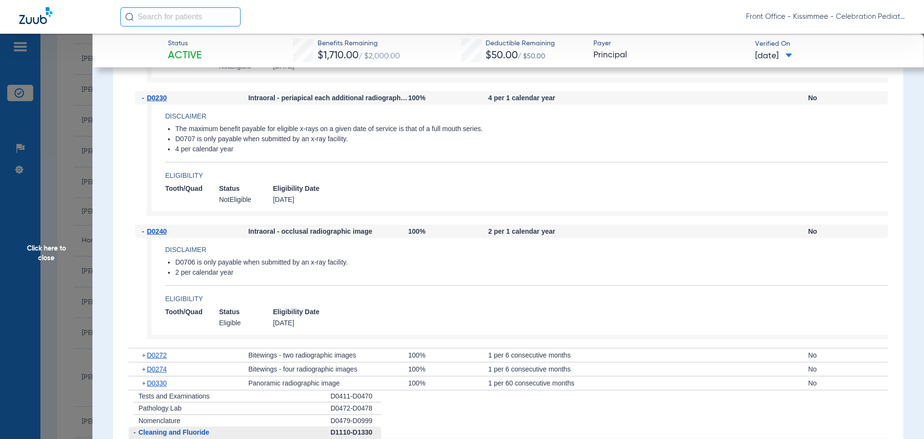
scroll to position [1685, 0]
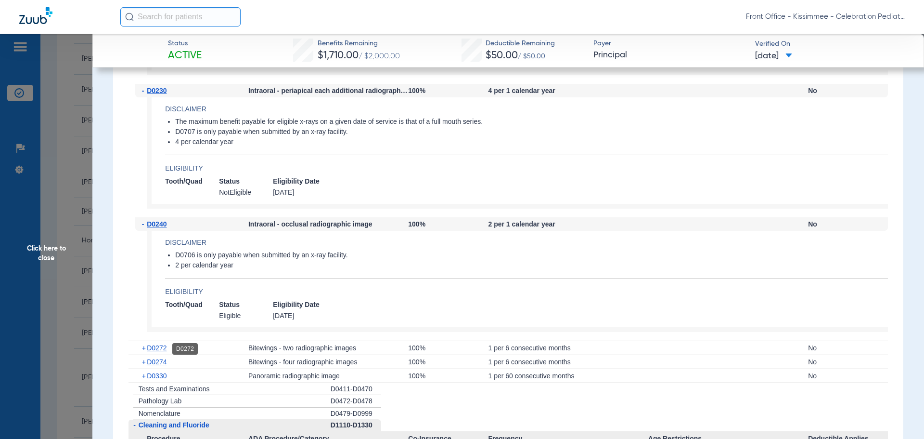
click at [155, 348] on span "D0272" at bounding box center [157, 348] width 20 height 8
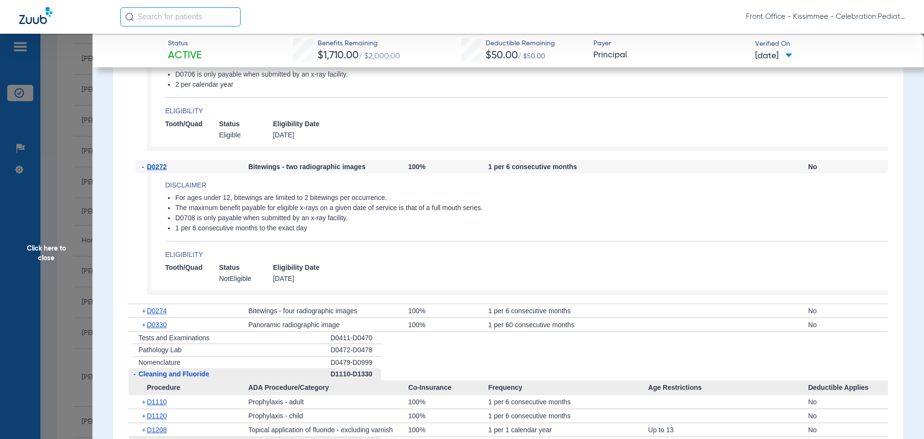
scroll to position [1878, 0]
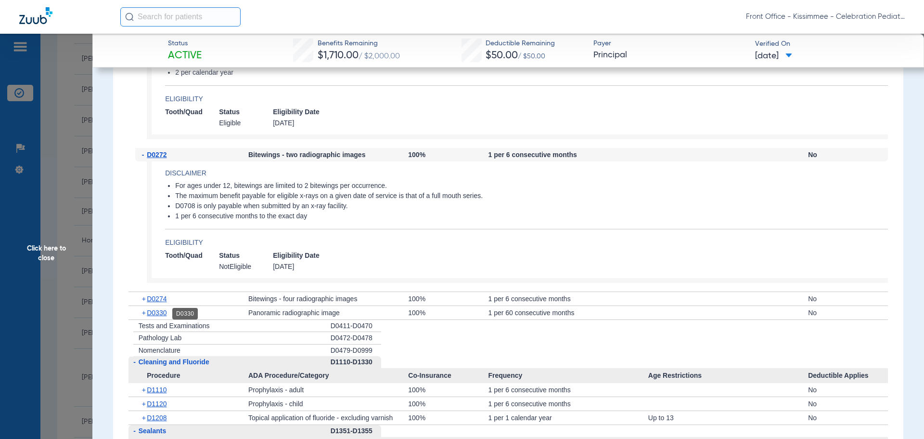
click at [158, 315] on span "D0330" at bounding box center [157, 313] width 20 height 8
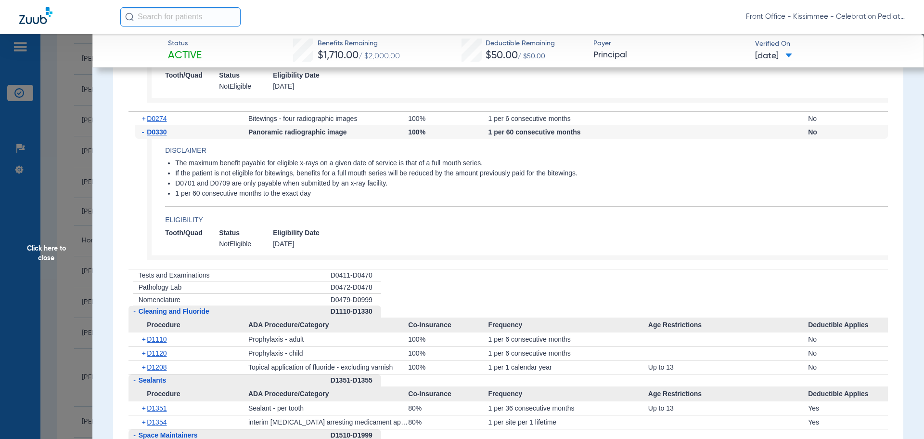
scroll to position [2070, 0]
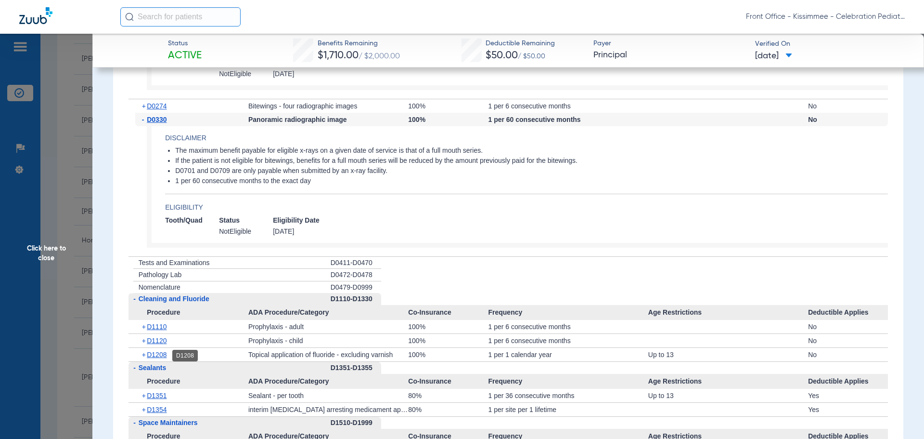
click at [157, 357] on span "D1208" at bounding box center [157, 354] width 20 height 8
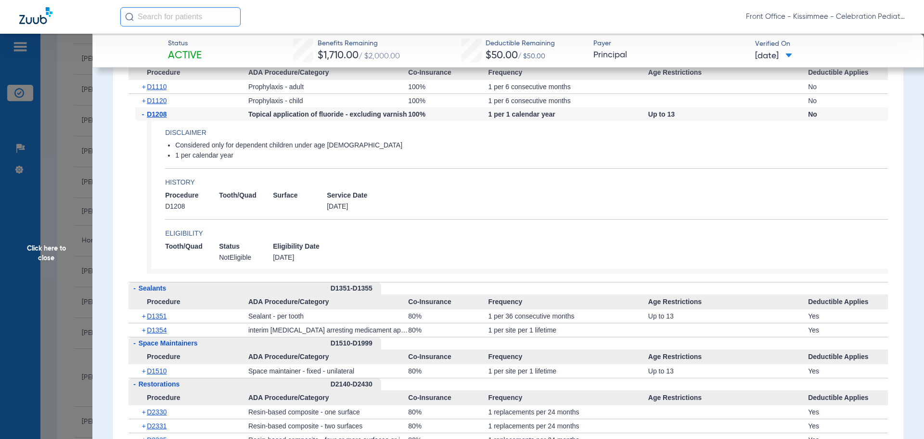
scroll to position [2311, 0]
click at [154, 313] on span "D1351" at bounding box center [157, 315] width 20 height 8
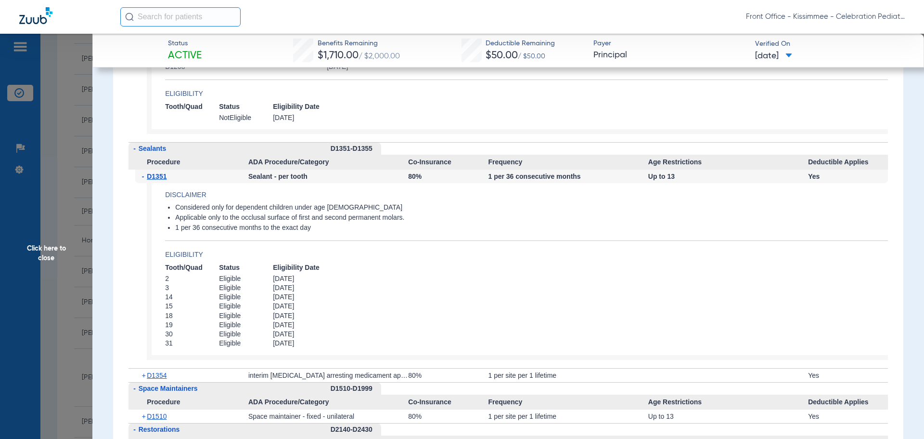
scroll to position [2455, 0]
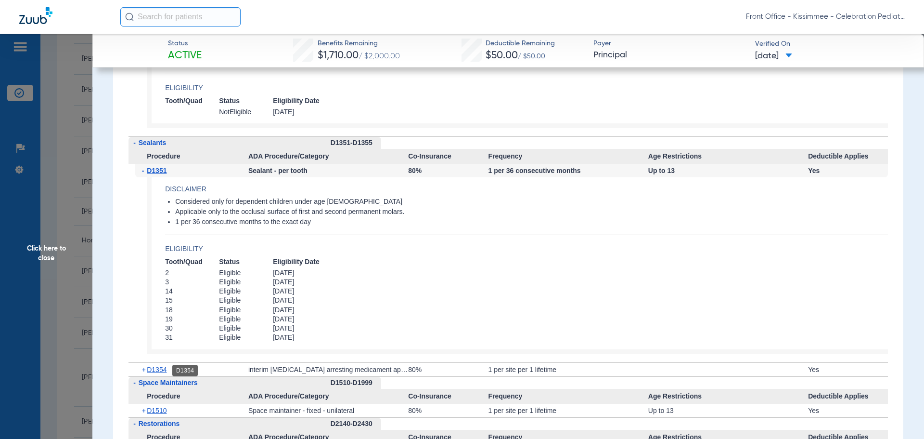
click at [161, 373] on span "D1354" at bounding box center [157, 369] width 20 height 8
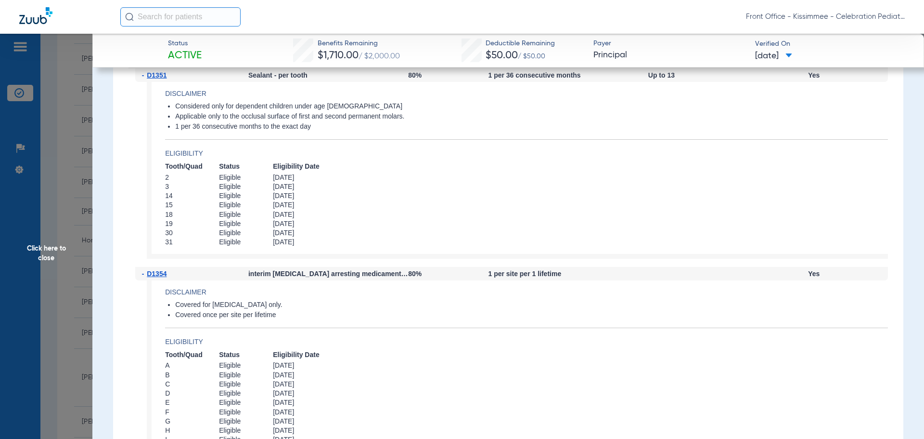
scroll to position [2552, 0]
click at [54, 253] on span "Click here to close" at bounding box center [46, 253] width 92 height 439
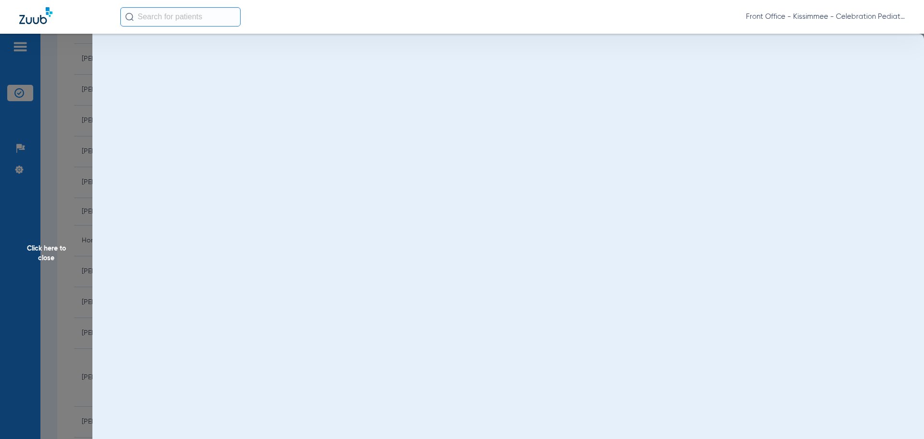
scroll to position [0, 0]
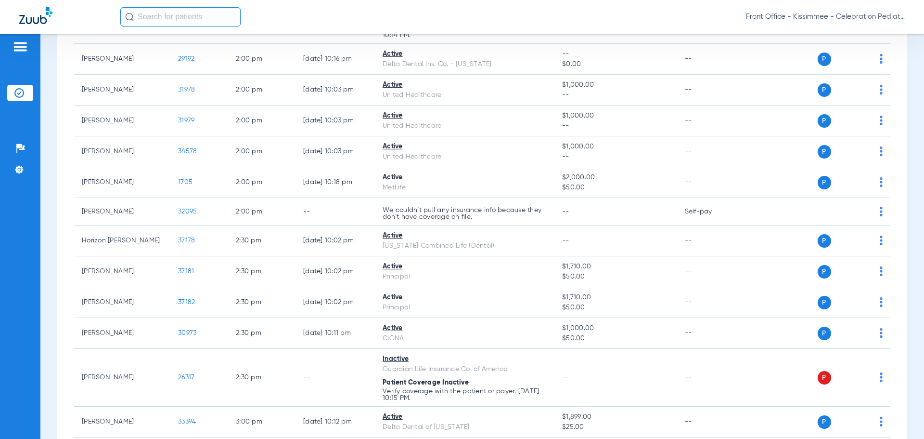
click at [40, 219] on div "Patients Insurance Verification Setup Help Center Settings" at bounding box center [20, 253] width 40 height 439
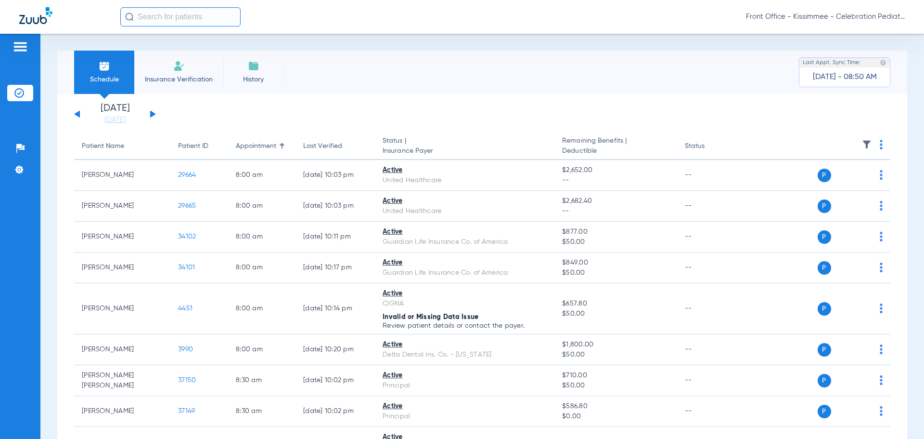
click at [75, 115] on button at bounding box center [77, 113] width 6 height 7
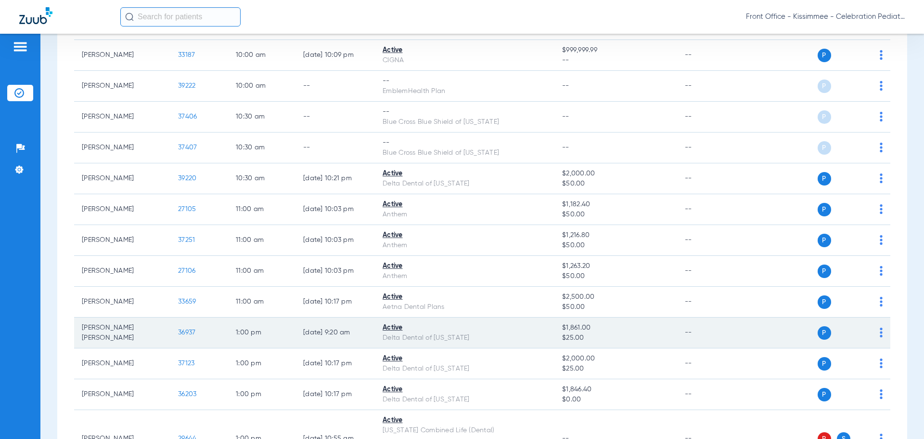
scroll to position [578, 0]
